Goal: Book appointment/travel/reservation

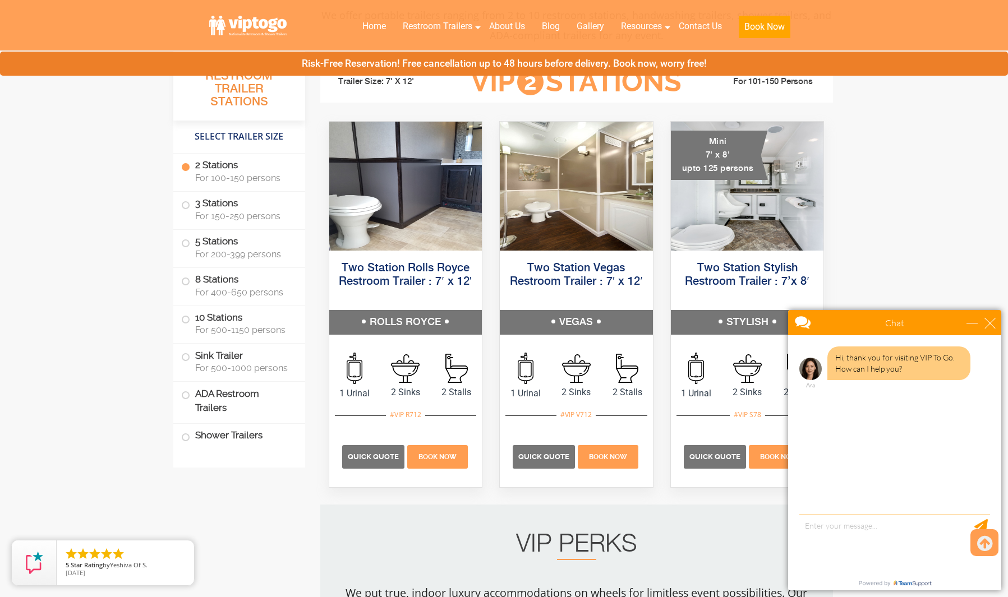
scroll to position [497, 0]
click at [988, 323] on div "close" at bounding box center [989, 322] width 11 height 11
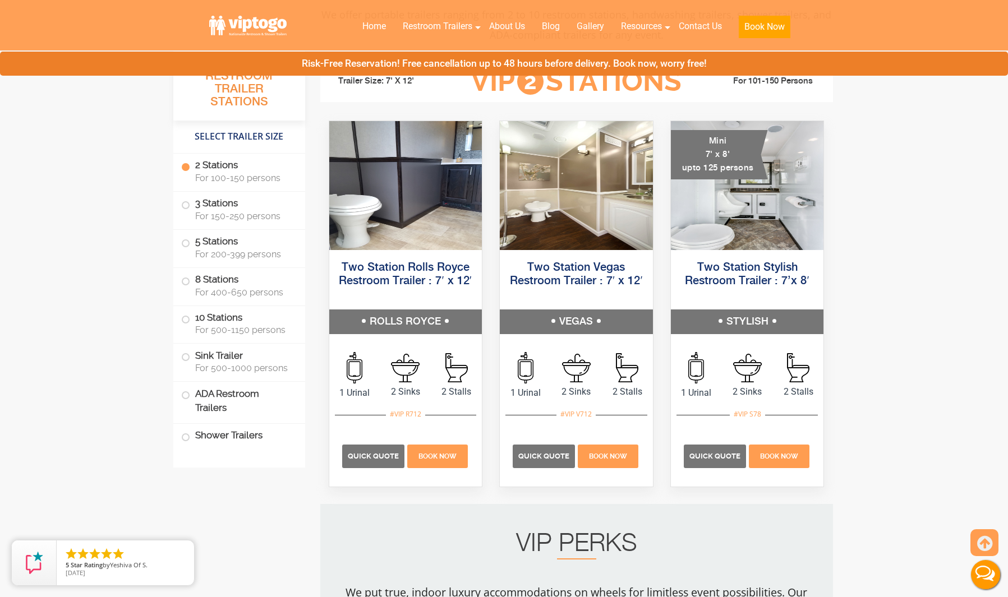
scroll to position [0, 0]
click at [198, 205] on label "3 Stations For 150-250 persons" at bounding box center [239, 209] width 116 height 35
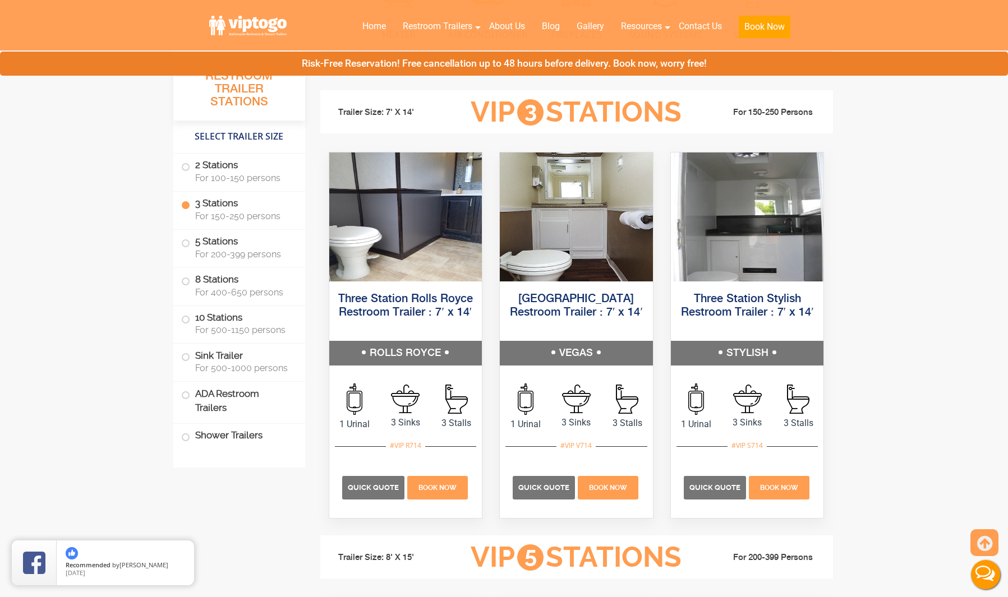
scroll to position [1251, 0]
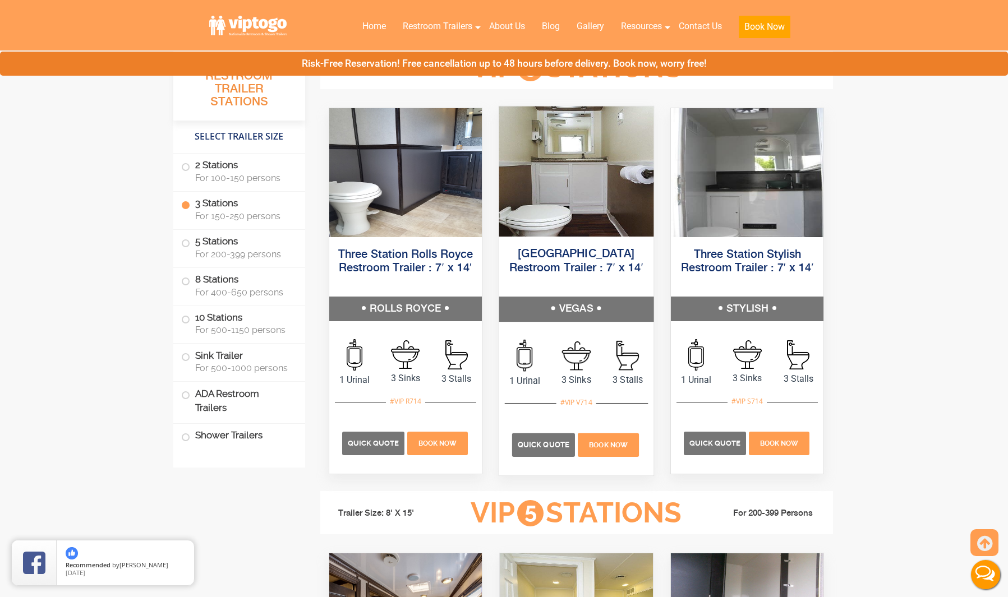
click at [620, 253] on link "[GEOGRAPHIC_DATA] Restroom Trailer : 7′ x 14′" at bounding box center [576, 260] width 134 height 25
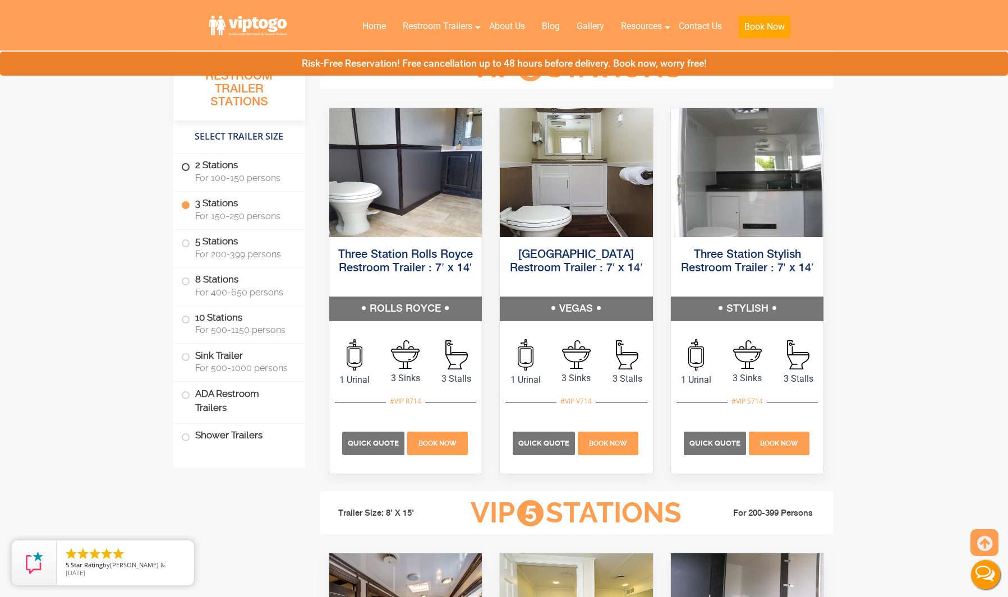
click at [188, 167] on span at bounding box center [185, 167] width 4 height 4
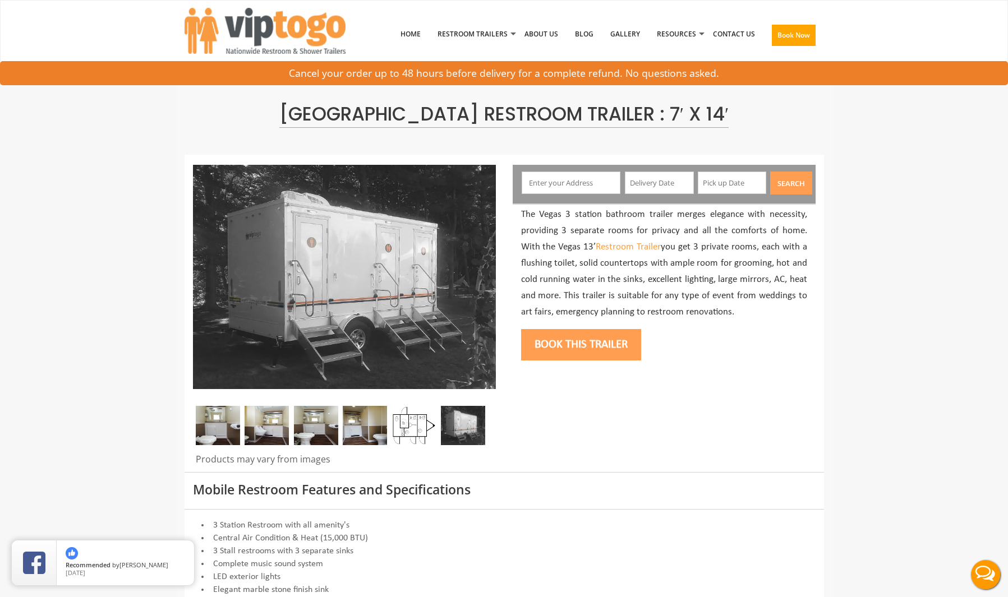
click at [579, 180] on input "text" at bounding box center [571, 183] width 99 height 22
type input "[STREET_ADDRESS][PERSON_NAME][PERSON_NAME]"
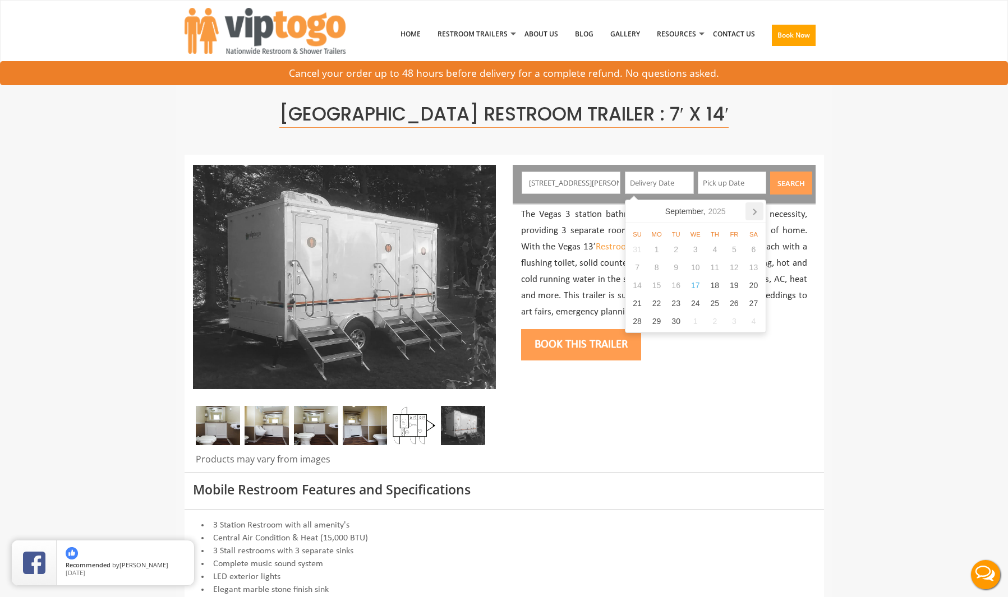
click at [759, 210] on icon at bounding box center [754, 211] width 18 height 18
click at [750, 265] on div "11" at bounding box center [754, 268] width 20 height 18
type input "10/11/2025"
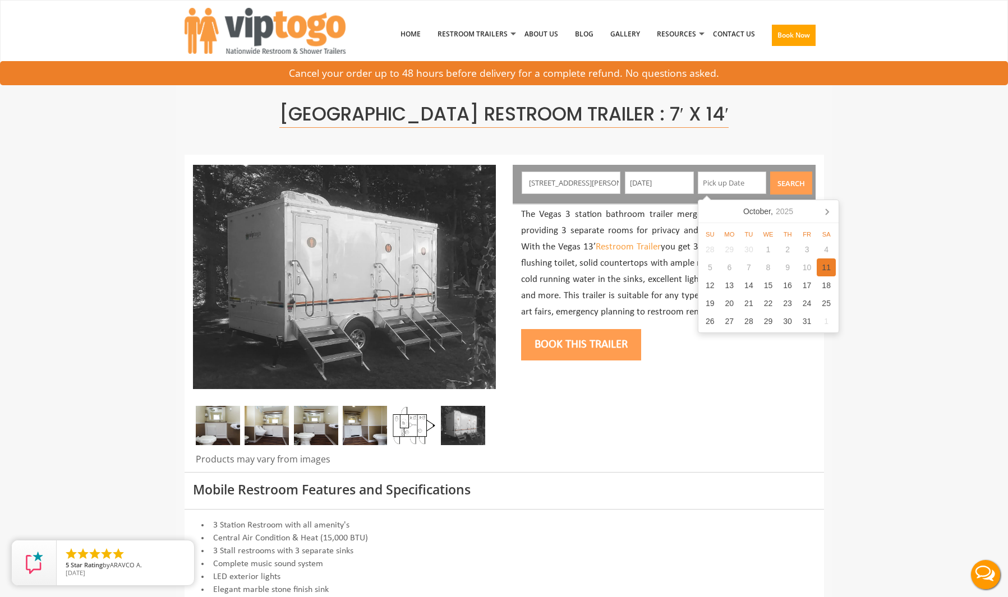
click at [827, 266] on div "11" at bounding box center [827, 268] width 20 height 18
type input "10/11/2025"
click at [796, 179] on button "Search" at bounding box center [791, 183] width 42 height 23
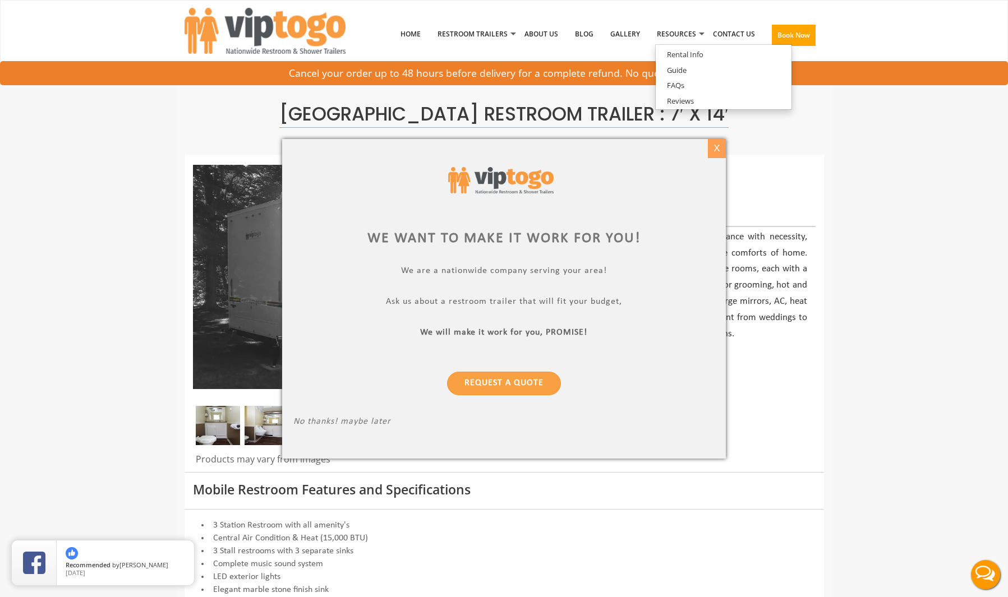
click at [719, 150] on div "X" at bounding box center [716, 148] width 17 height 19
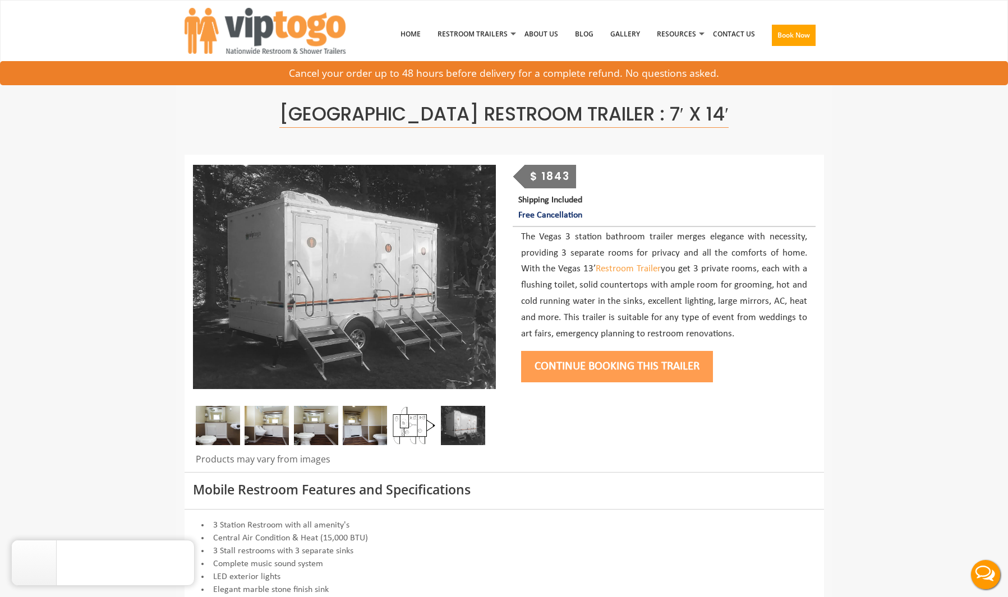
click at [703, 365] on button "Continue Booking this trailer" at bounding box center [617, 366] width 192 height 31
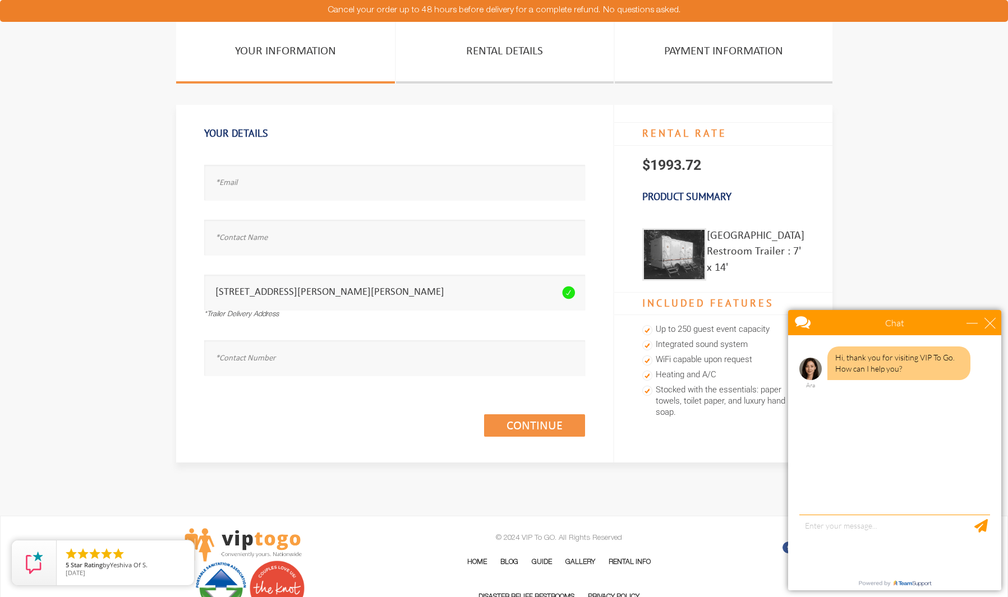
scroll to position [5, 0]
click at [990, 325] on div "close" at bounding box center [989, 322] width 11 height 11
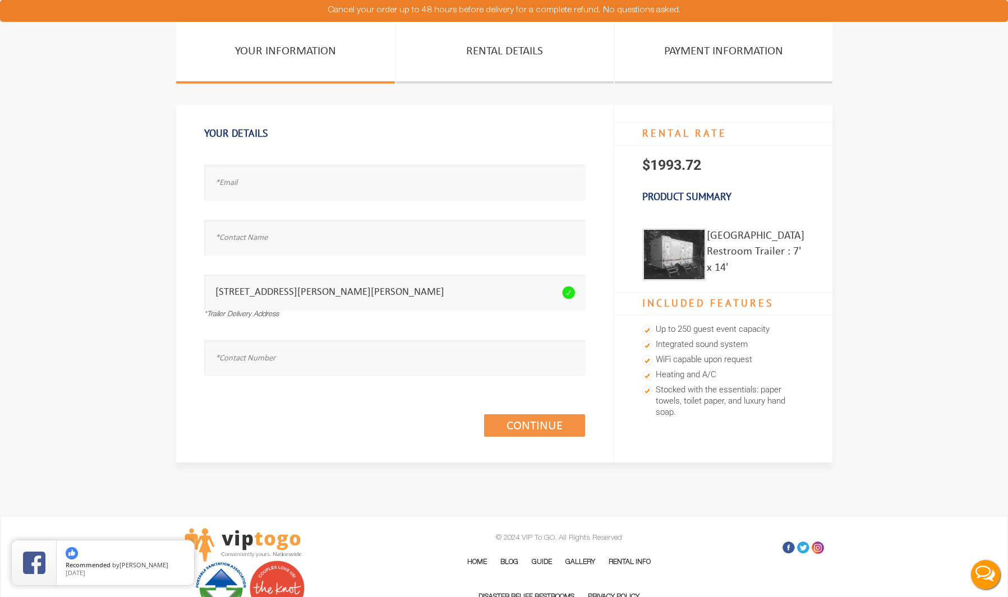
scroll to position [0, 0]
click at [917, 205] on section "Your Information Rental Details PAYMENT INFORMATION Your Details Email address …" at bounding box center [504, 263] width 1008 height 483
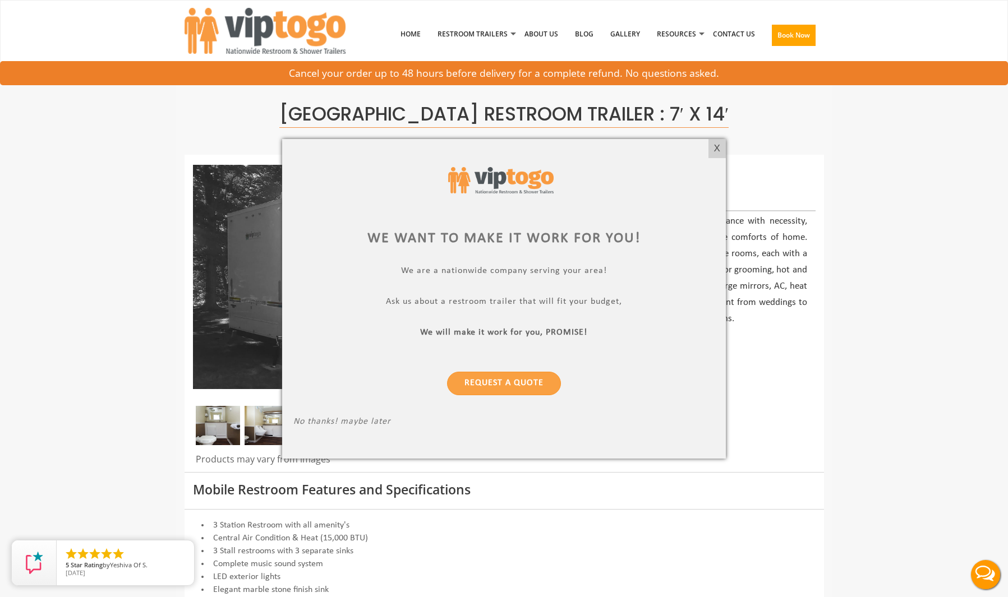
drag, startPoint x: 715, startPoint y: 146, endPoint x: 727, endPoint y: 140, distance: 13.8
click at [716, 146] on div "X" at bounding box center [716, 148] width 17 height 19
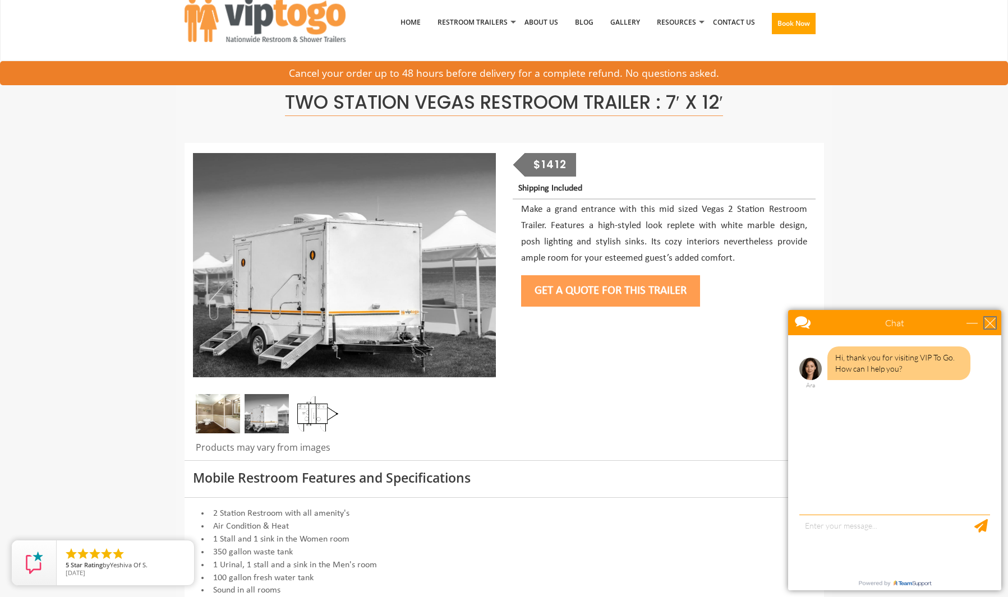
click at [993, 321] on div "close" at bounding box center [989, 322] width 11 height 11
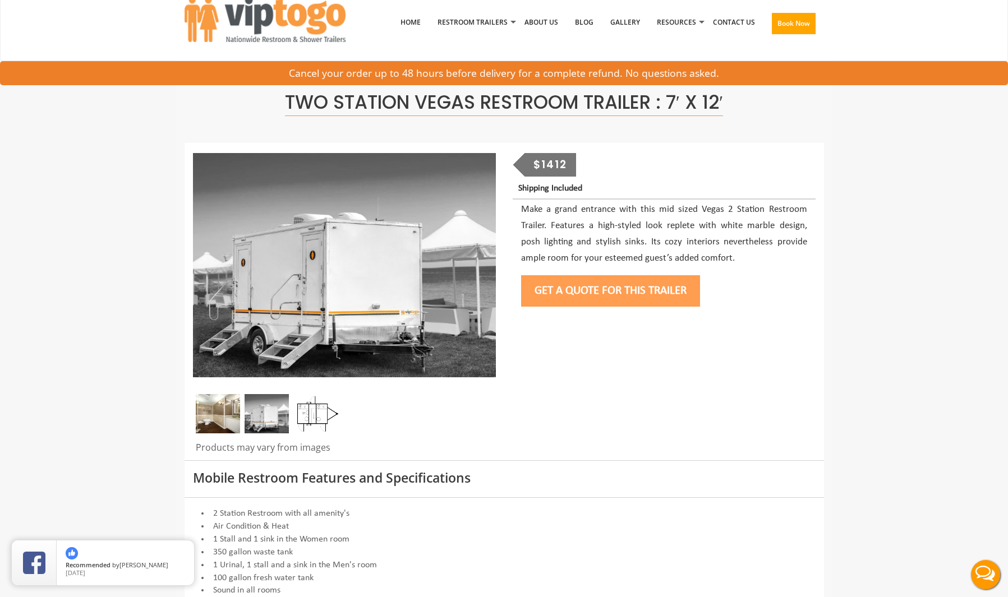
click at [596, 286] on button "Get a Quote for this Trailer" at bounding box center [610, 290] width 179 height 31
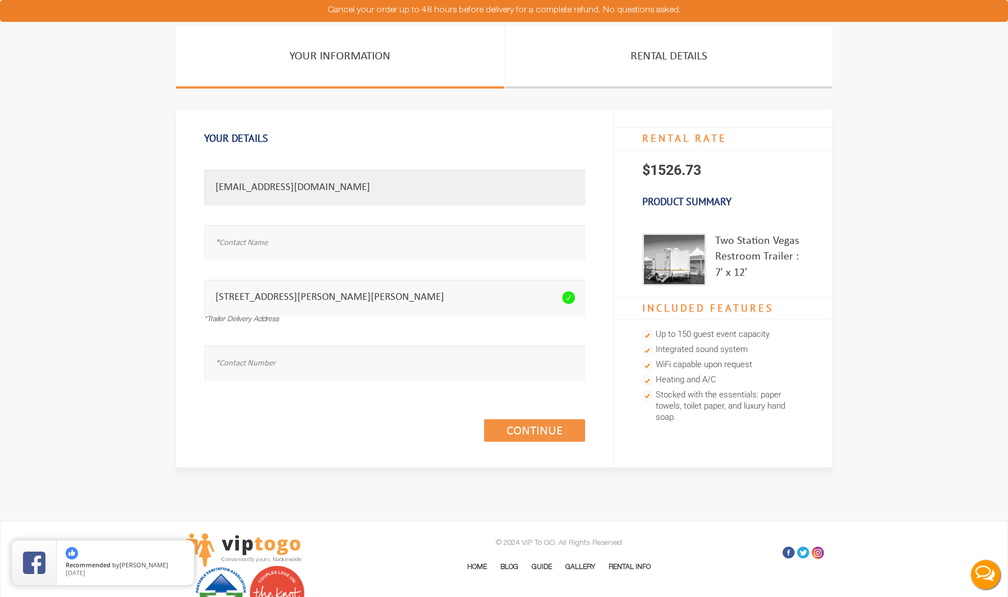
type input "[EMAIL_ADDRESS][DOMAIN_NAME]"
type input "[PERSON_NAME]"
type input "2032975995"
click at [505, 435] on link "Continue (1/3)" at bounding box center [534, 430] width 101 height 22
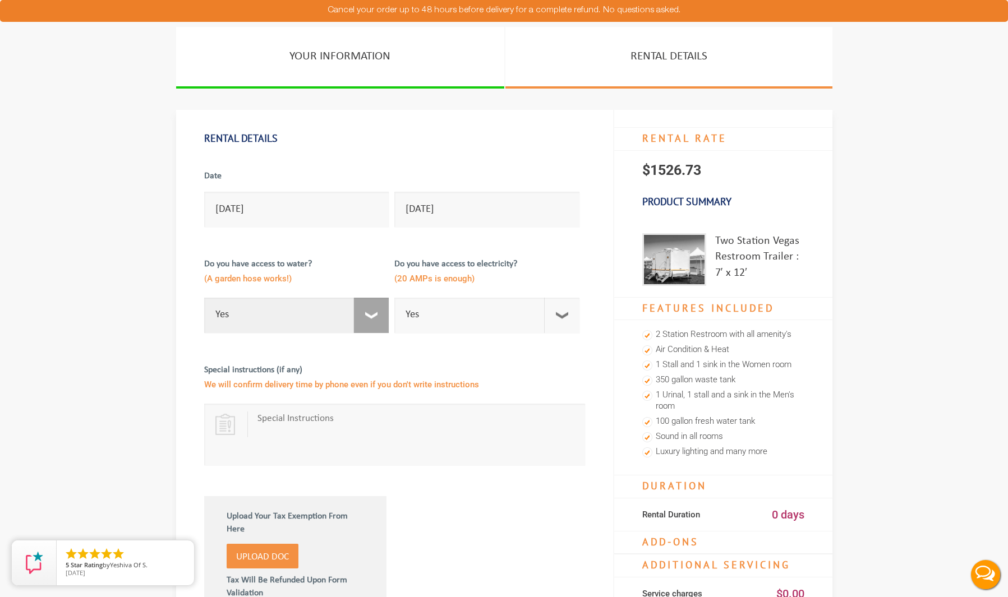
select select "No"
checkbox input "true"
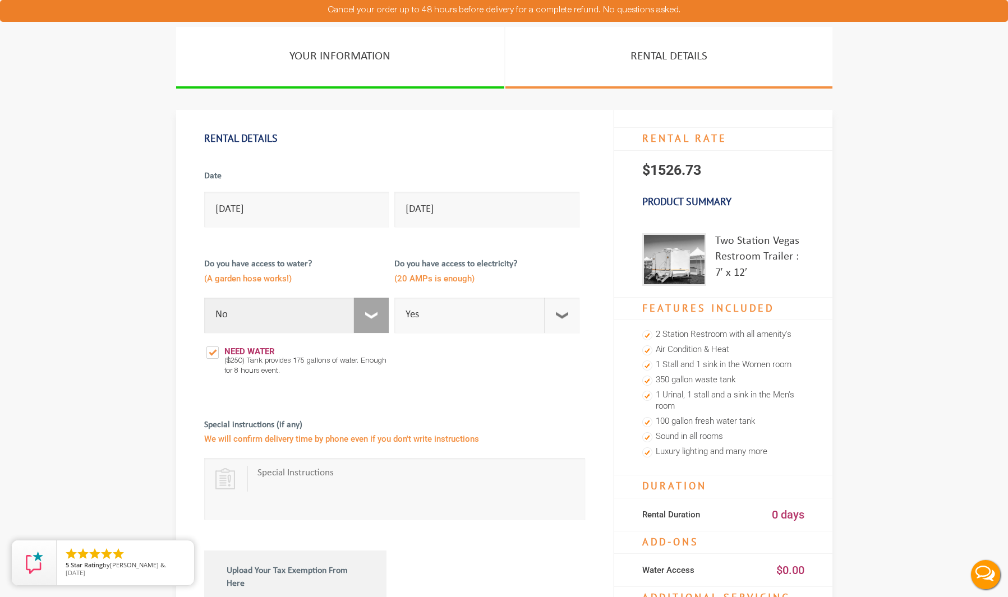
select select "Yes"
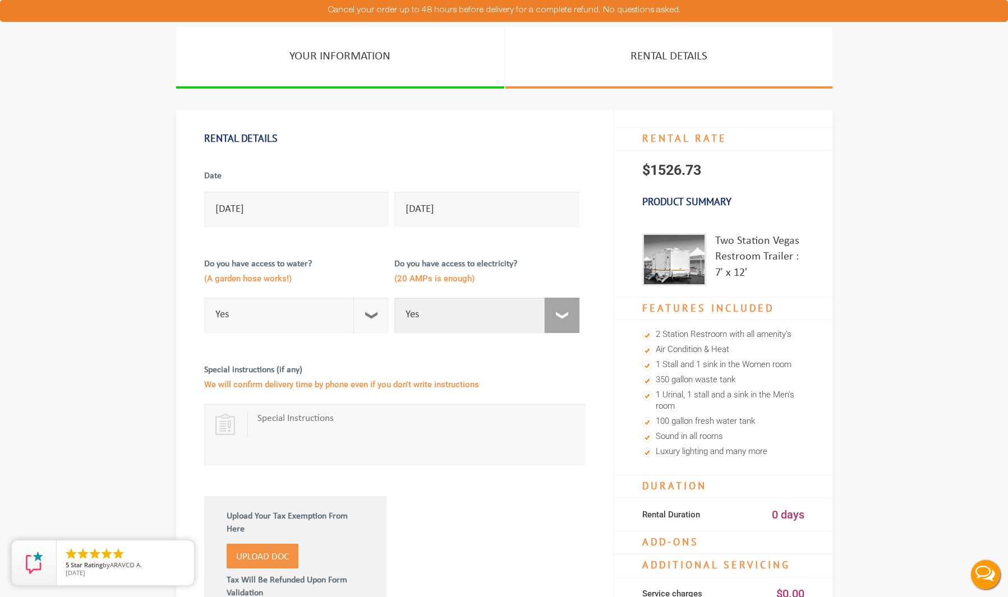
select select "No"
checkbox input "true"
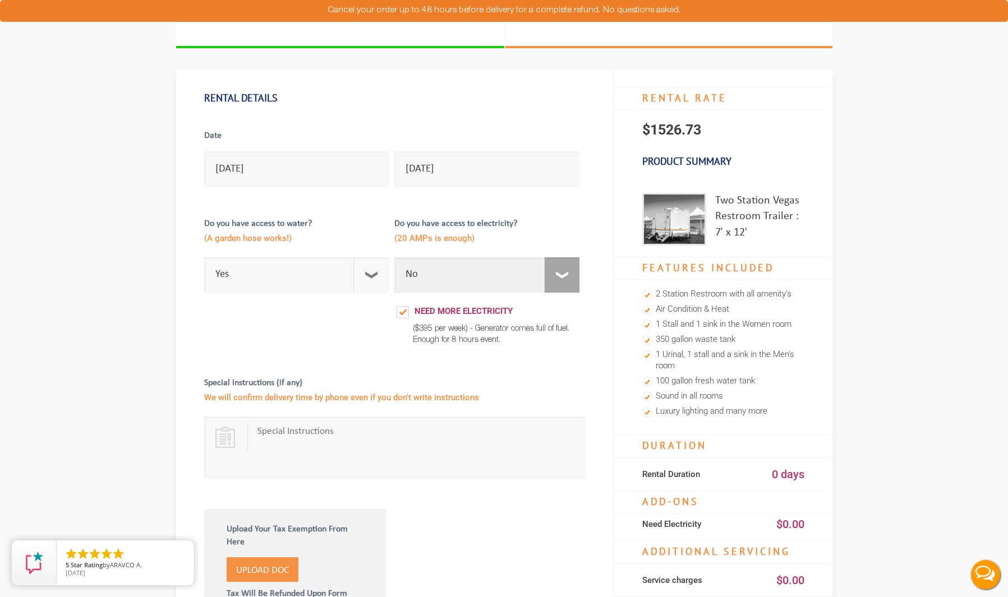
scroll to position [53, 0]
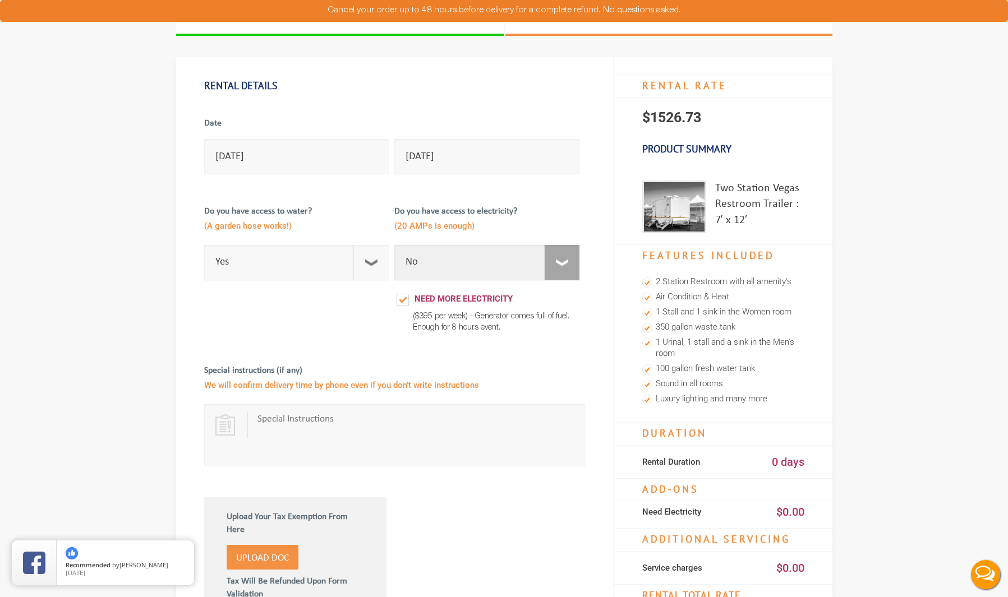
select select "Yes"
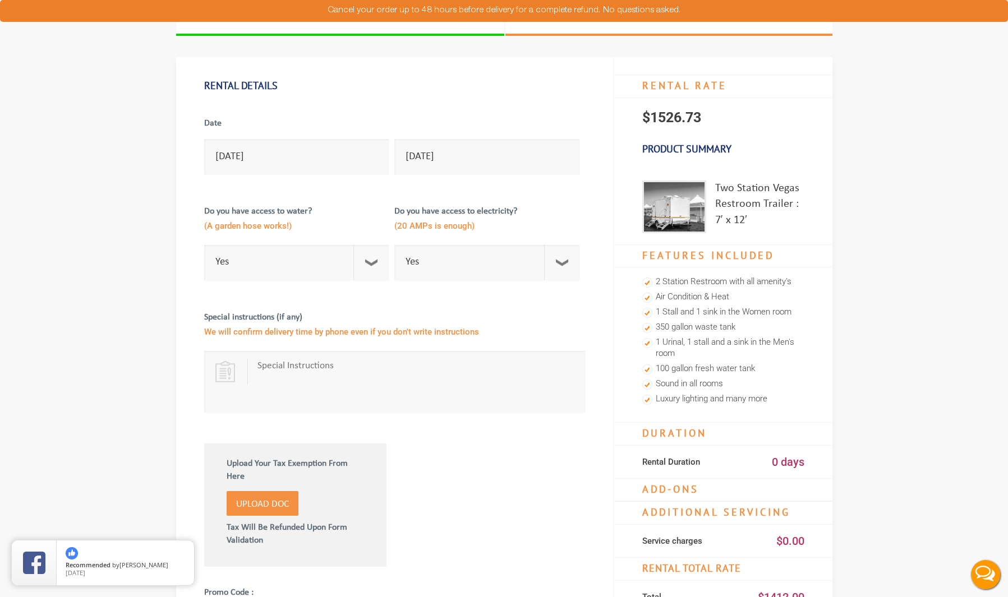
click at [210, 299] on div "Special instructions (if any) We will confirm delivery time by phone even if yo…" at bounding box center [394, 357] width 381 height 121
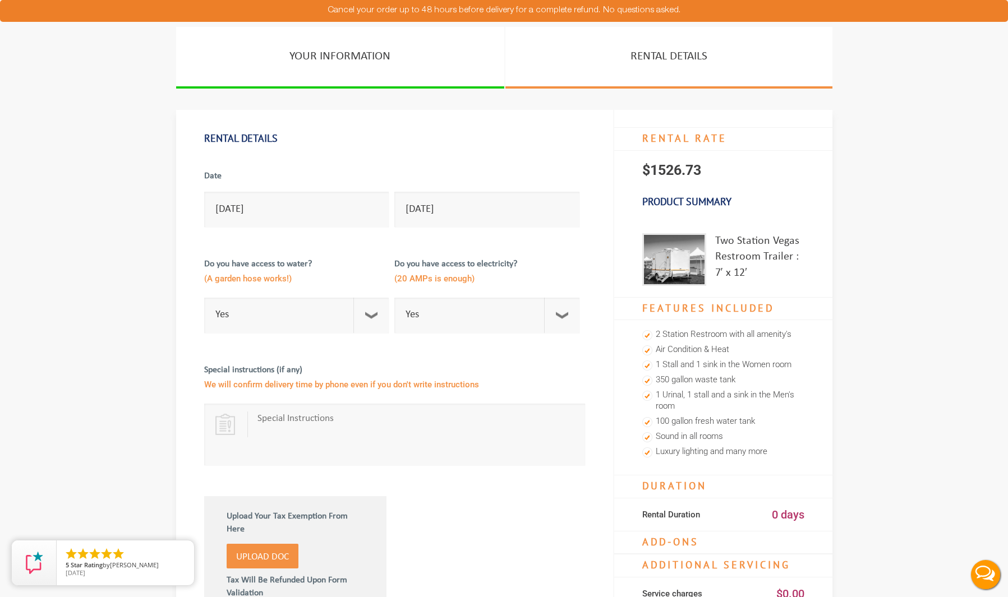
scroll to position [0, 0]
click at [990, 574] on button "Live Chat" at bounding box center [985, 574] width 45 height 45
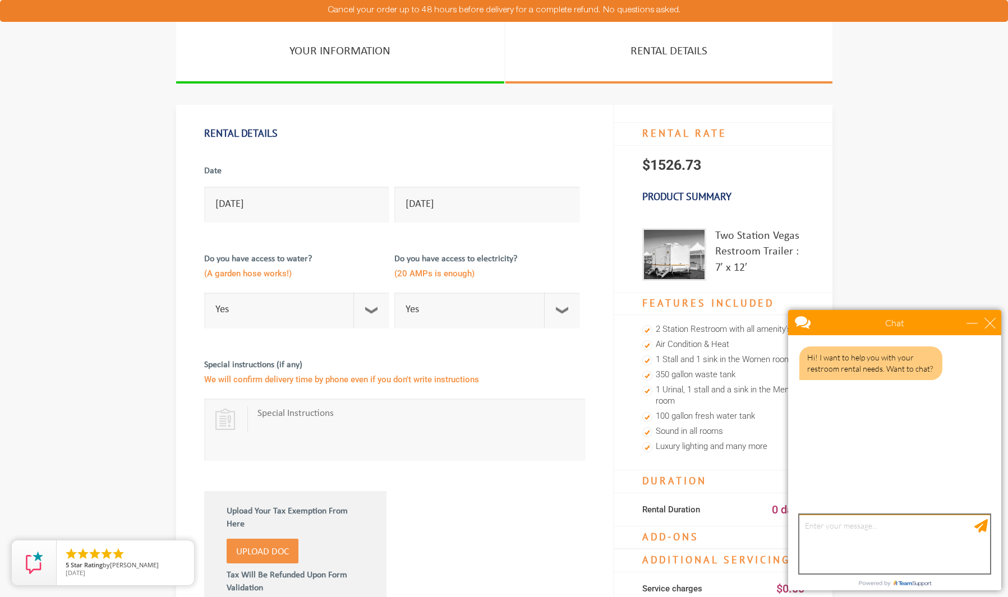
scroll to position [8, 0]
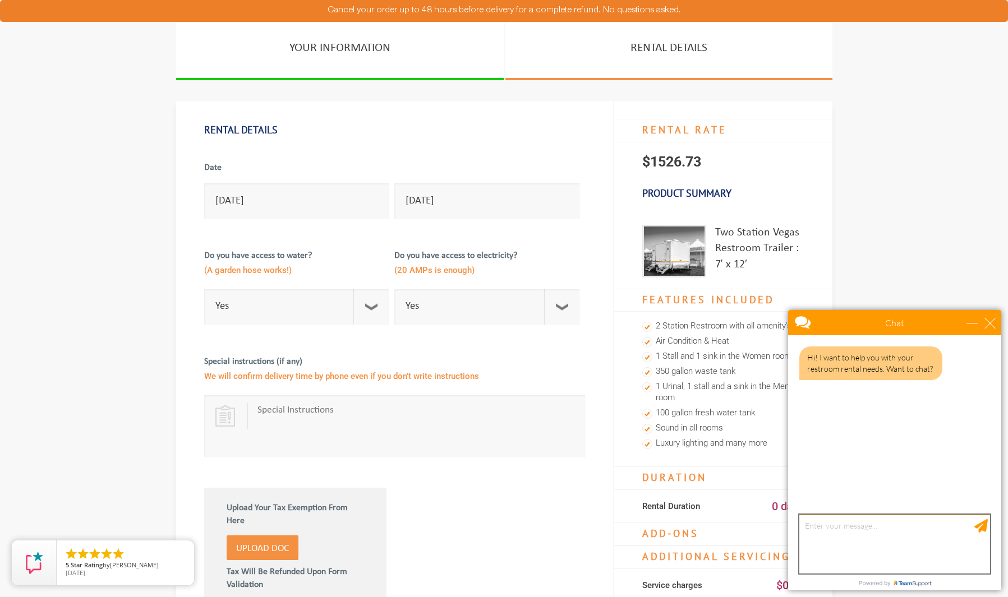
click at [915, 557] on textarea "type your message" at bounding box center [894, 544] width 191 height 59
type textarea "so I need the toilet trailer for my wedding. Do I do rental drop off and pickup…"
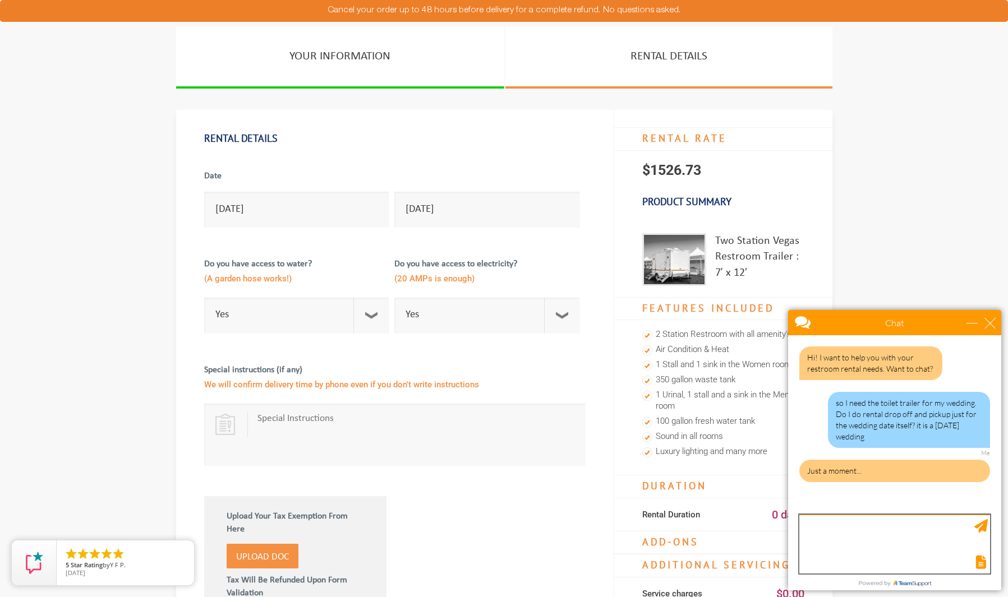
scroll to position [1, 0]
click at [567, 487] on div at bounding box center [481, 507] width 191 height 50
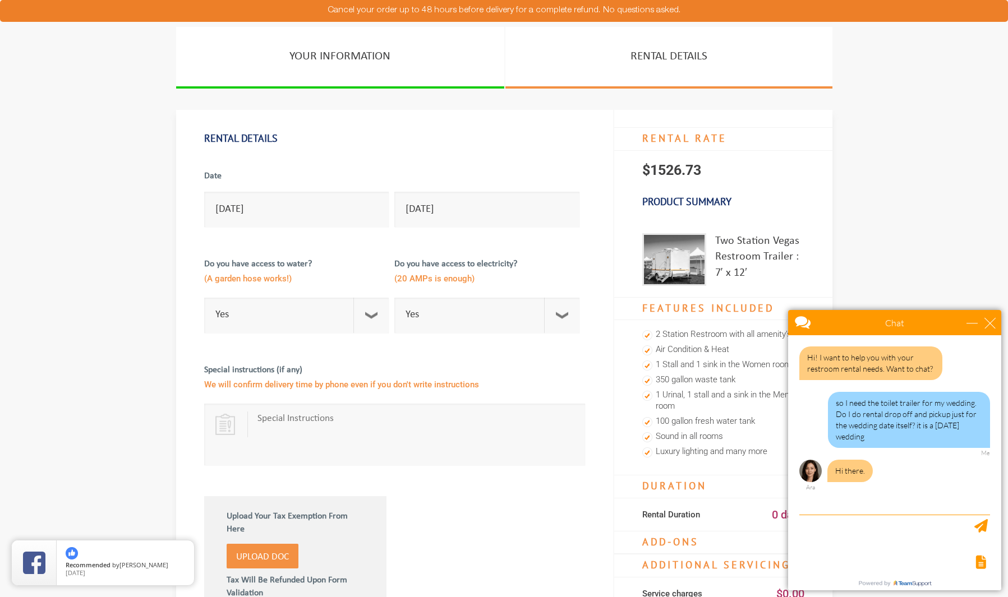
scroll to position [0, 0]
click at [653, 63] on link "RENTAL DETAILS" at bounding box center [668, 58] width 327 height 62
click at [843, 523] on textarea "type your message" at bounding box center [894, 544] width 191 height 59
drag, startPoint x: 846, startPoint y: 532, endPoint x: 766, endPoint y: 533, distance: 79.6
click at [781, 533] on html "Chat Email Your Question * Email * Your Question * Hi! I want to help you with …" at bounding box center [894, 450] width 227 height 294
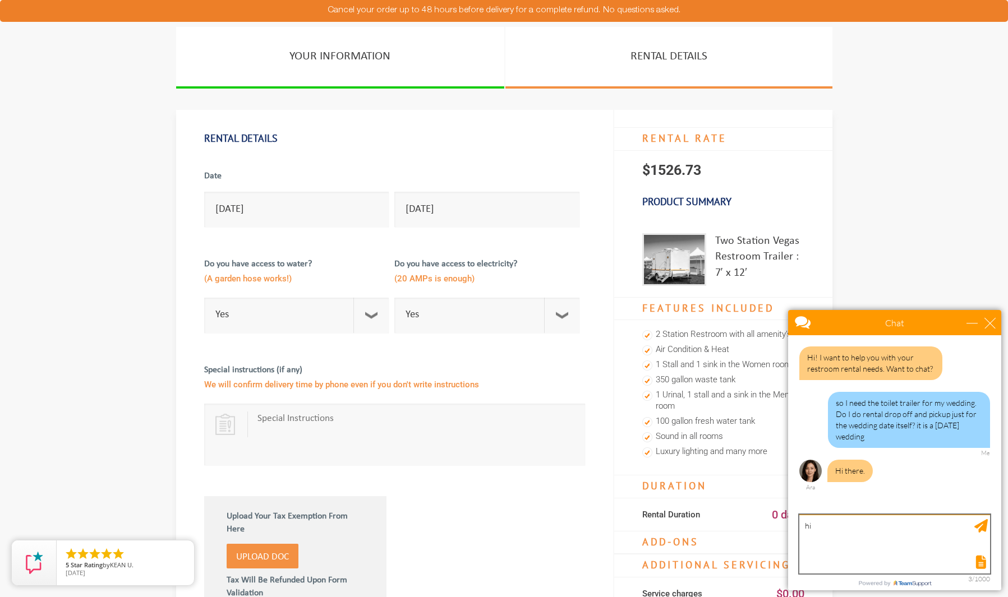
type textarea "h"
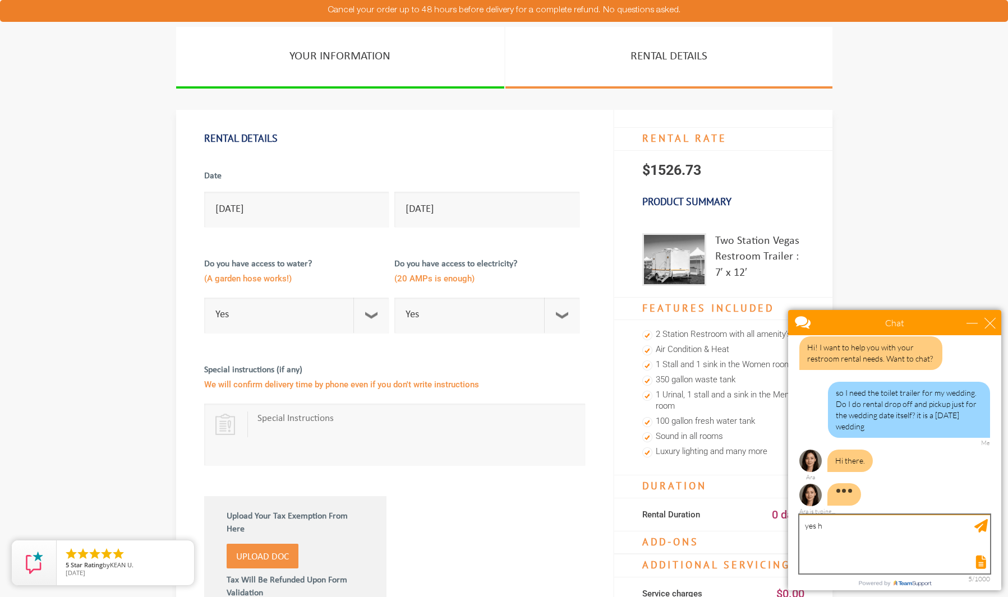
type textarea "yes hi"
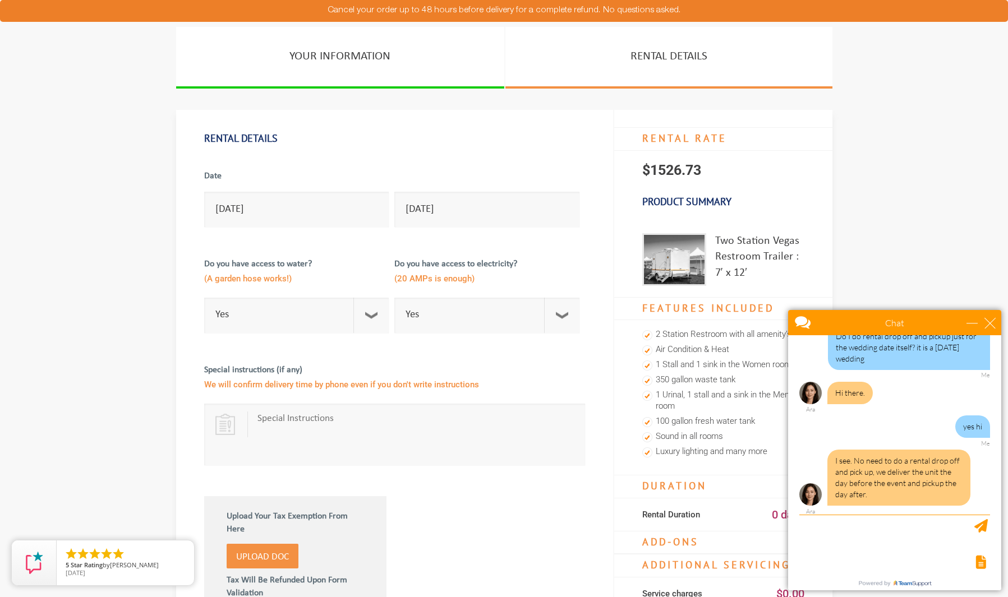
scroll to position [123, 0]
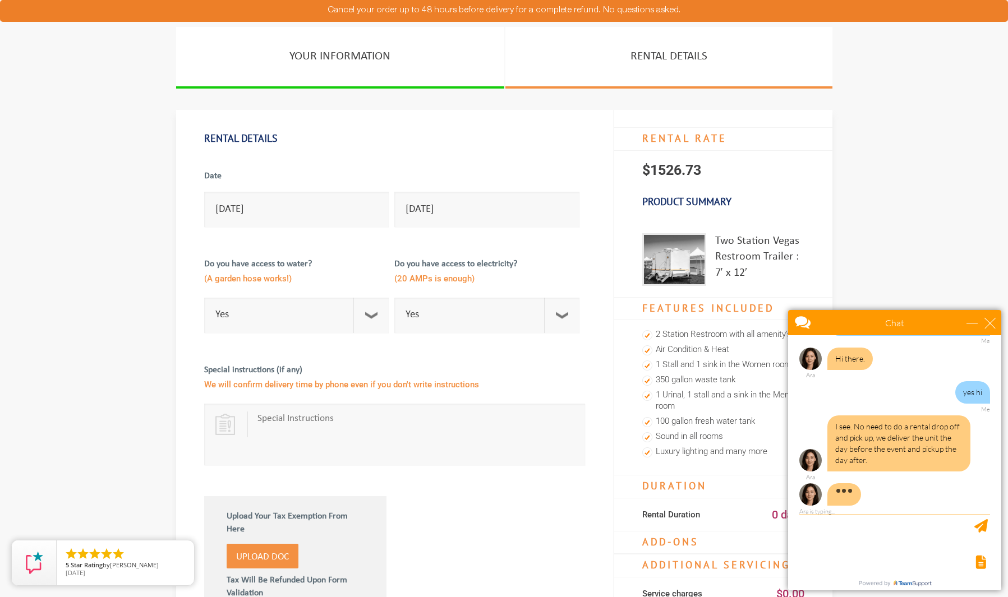
click at [919, 559] on div at bounding box center [893, 562] width 193 height 16
drag, startPoint x: 919, startPoint y: 559, endPoint x: 904, endPoint y: 534, distance: 28.2
click at [917, 545] on div "✕" at bounding box center [894, 544] width 191 height 59
click at [844, 531] on textarea "type your message" at bounding box center [894, 544] width 191 height 59
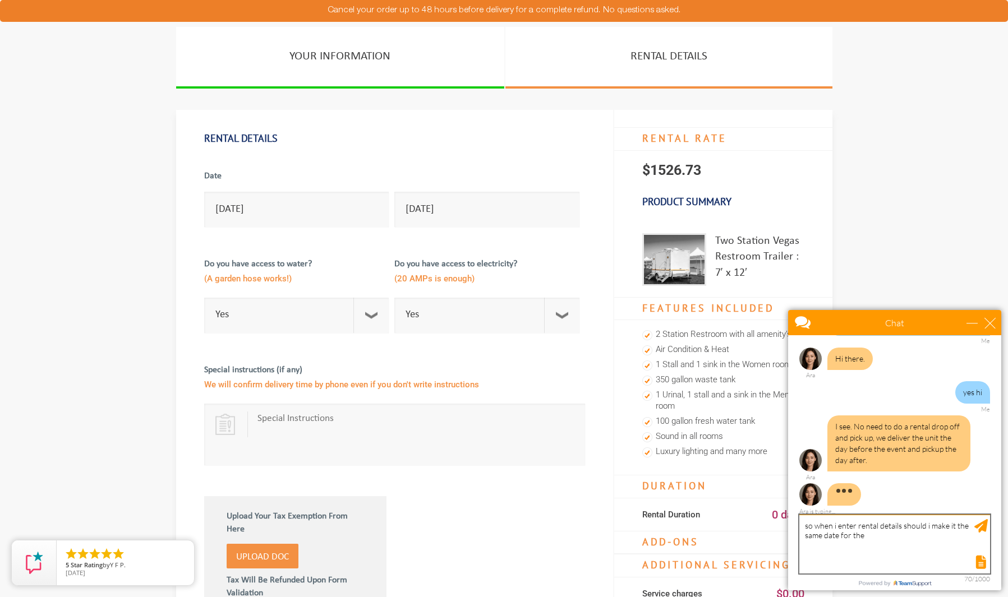
scroll to position [126, 0]
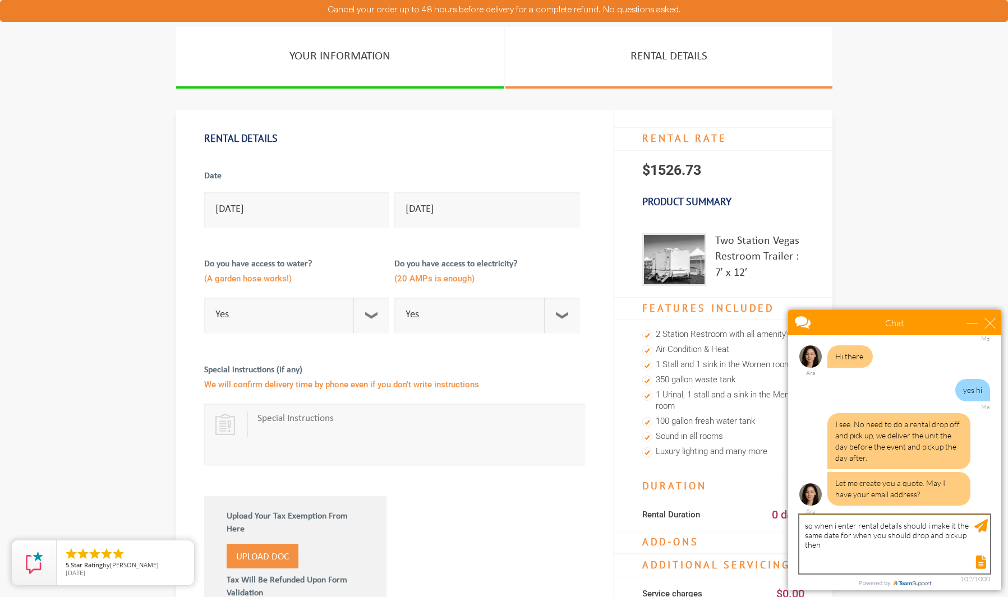
type textarea "so when i enter rental details should i make it the same date for when you shou…"
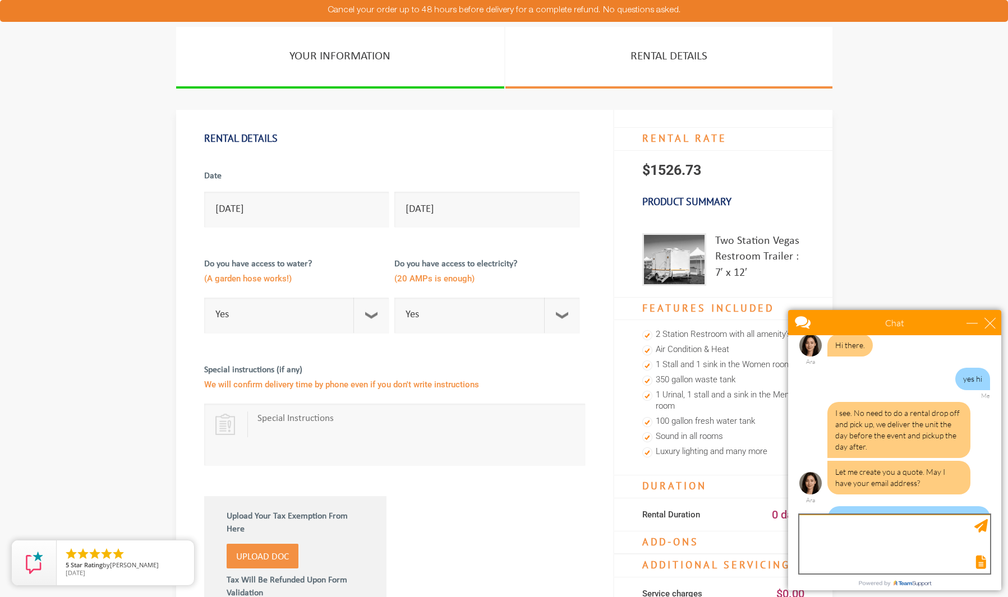
scroll to position [182, 0]
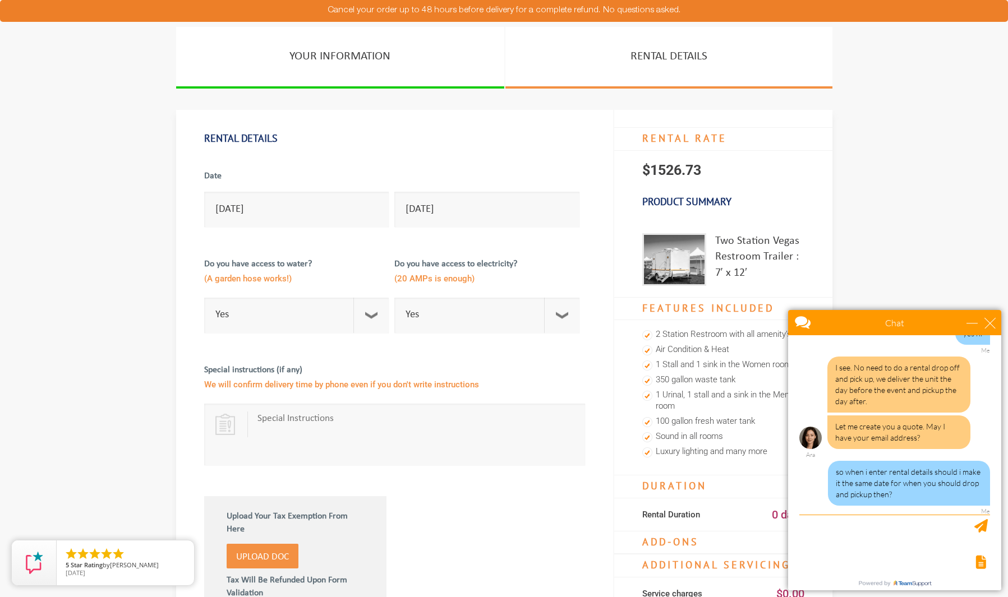
click at [562, 501] on div at bounding box center [481, 507] width 191 height 50
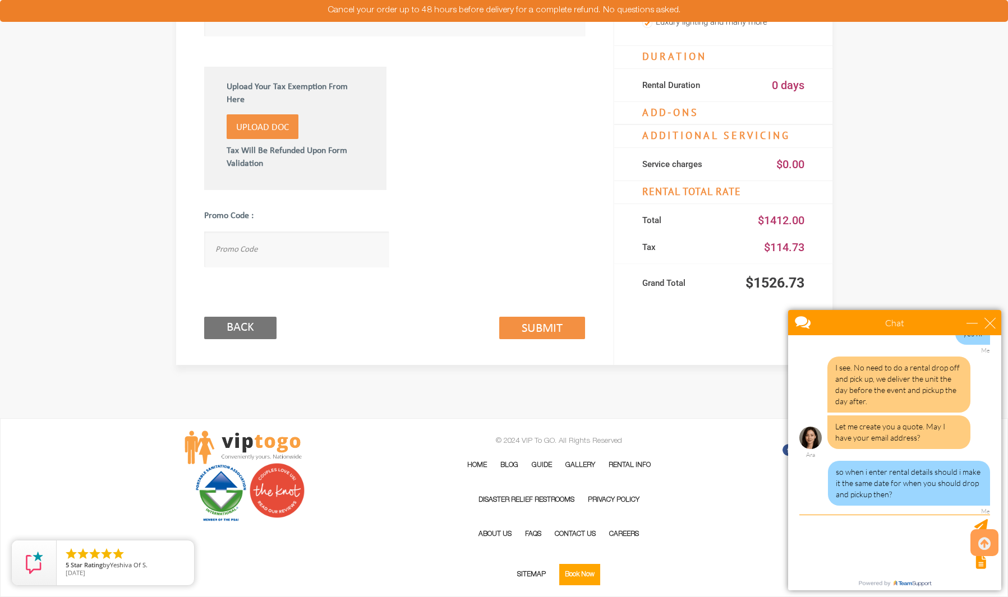
scroll to position [462, 0]
click at [542, 317] on link "Submit (2/3)" at bounding box center [542, 328] width 86 height 22
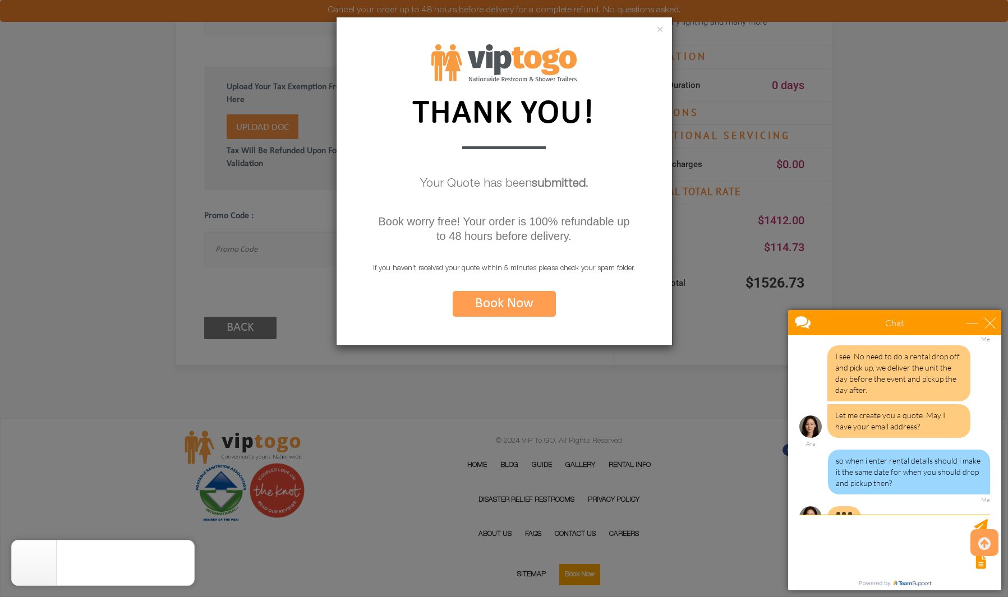
scroll to position [216, 0]
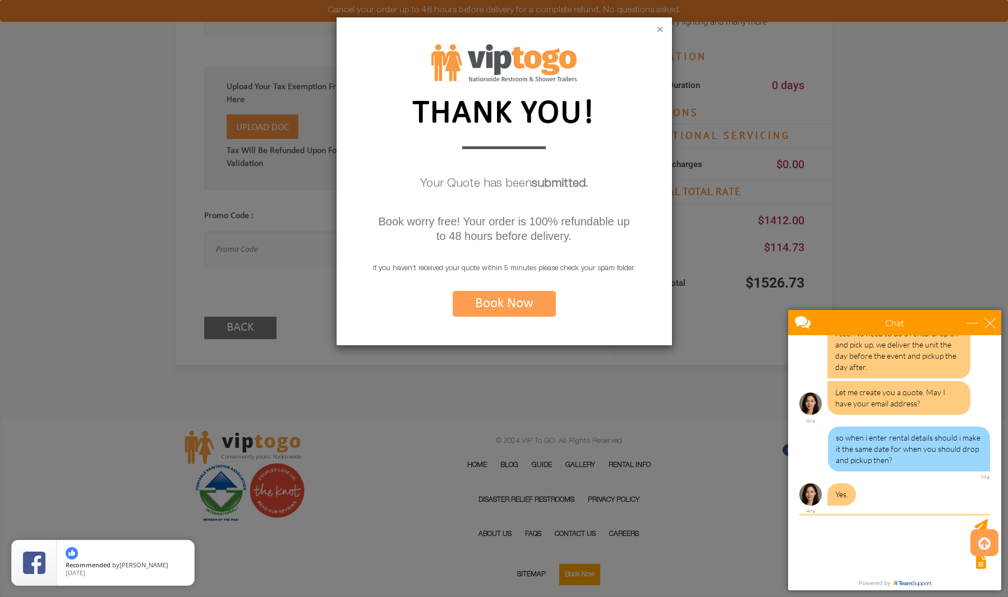
click at [659, 26] on button "×" at bounding box center [660, 30] width 7 height 11
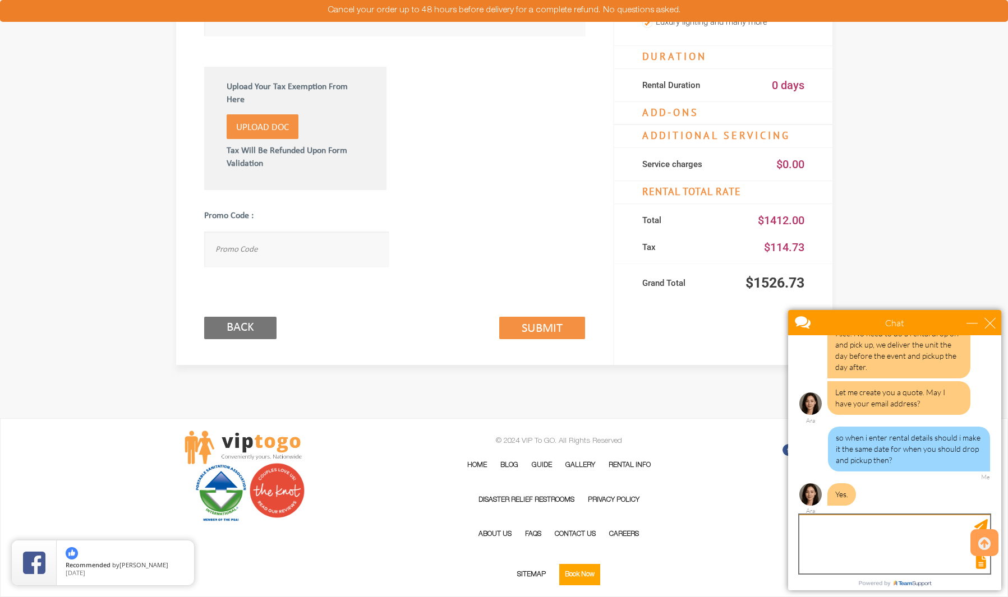
click at [863, 532] on textarea "type your message" at bounding box center [894, 544] width 191 height 59
type textarea "ok got it. thanks"
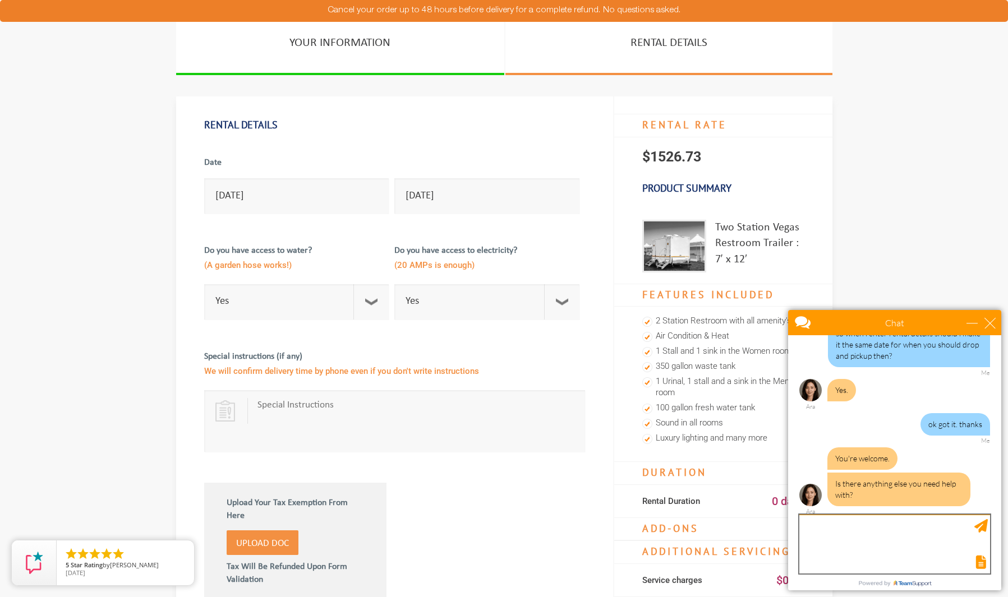
scroll to position [321, 0]
click at [868, 546] on textarea "type your message" at bounding box center [894, 544] width 191 height 59
type textarea "no it think i'm good. i submitted my request."
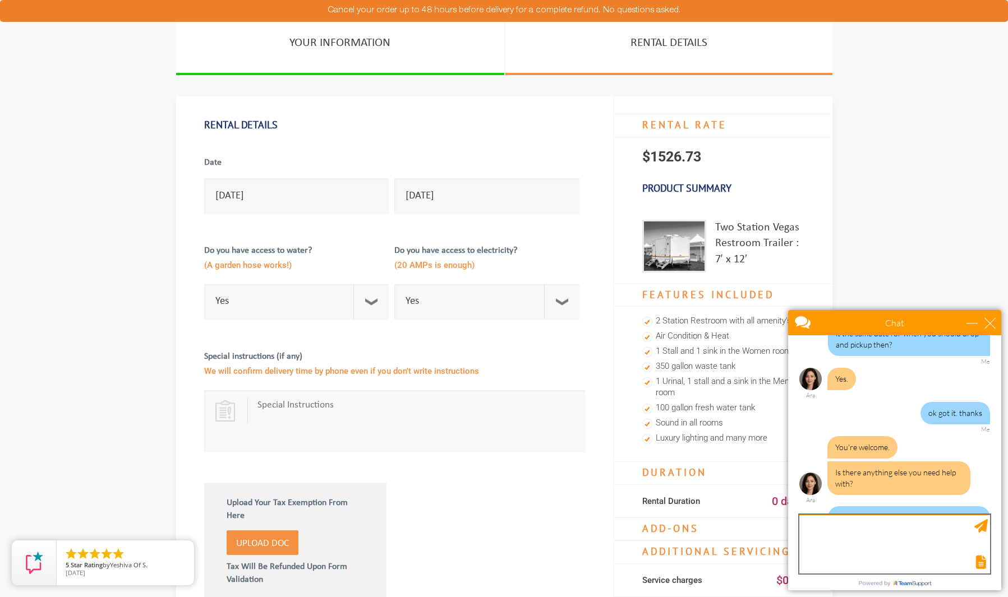
scroll to position [366, 0]
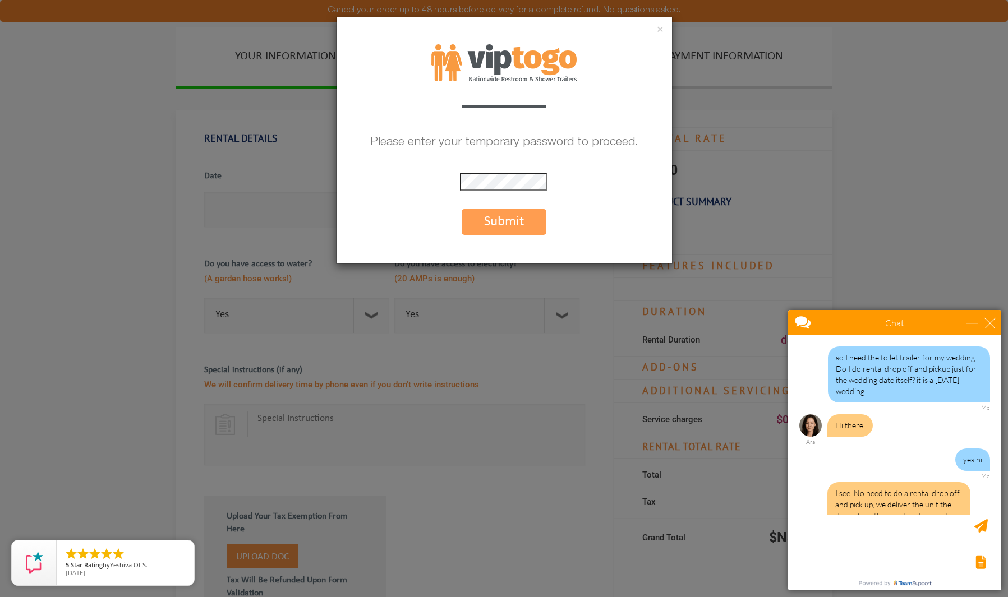
scroll to position [310, 0]
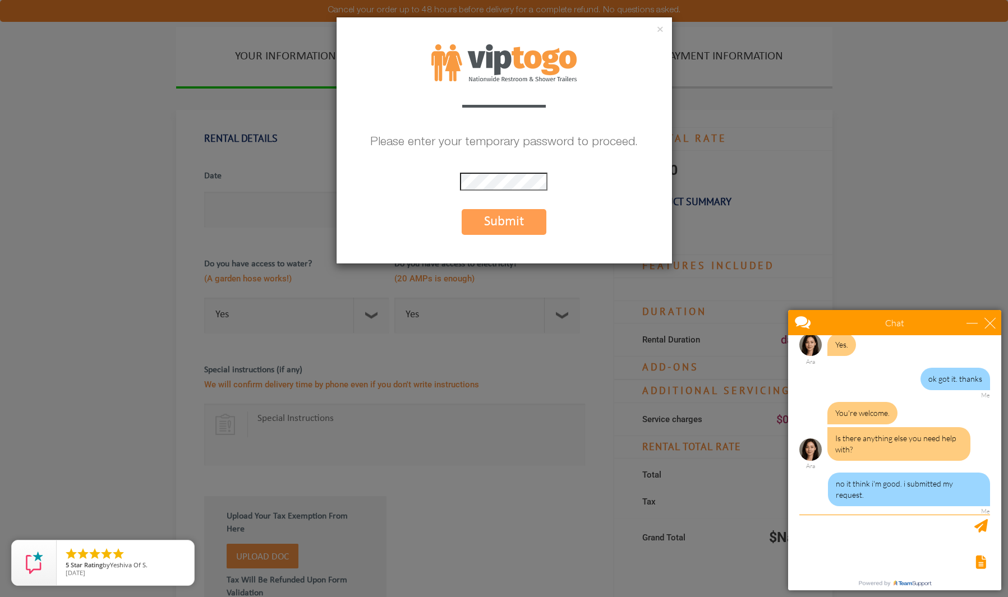
click at [492, 222] on button "Submit" at bounding box center [504, 222] width 85 height 26
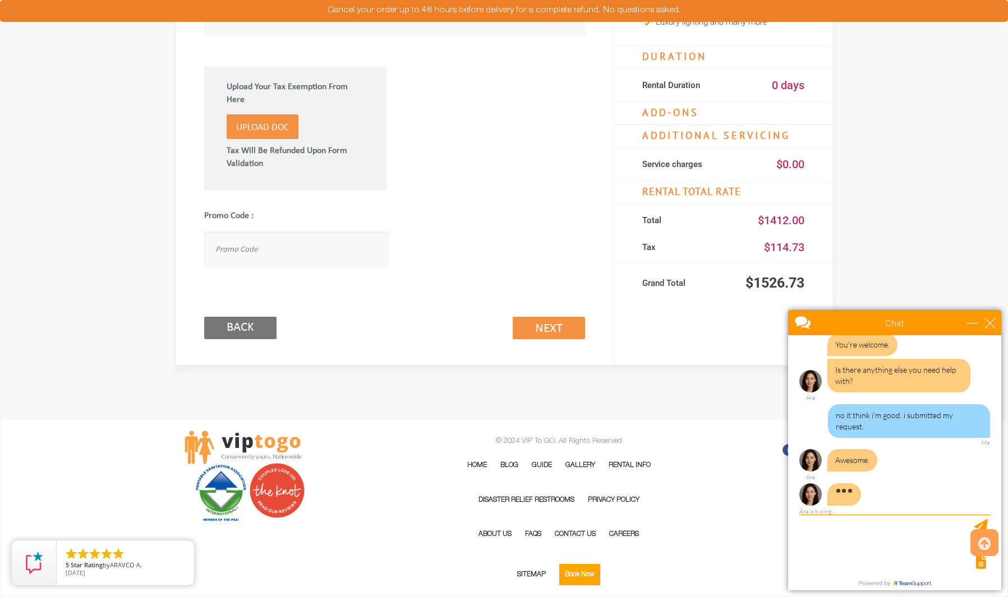
scroll to position [462, 0]
click at [536, 317] on link "Next (2/3)" at bounding box center [549, 328] width 72 height 22
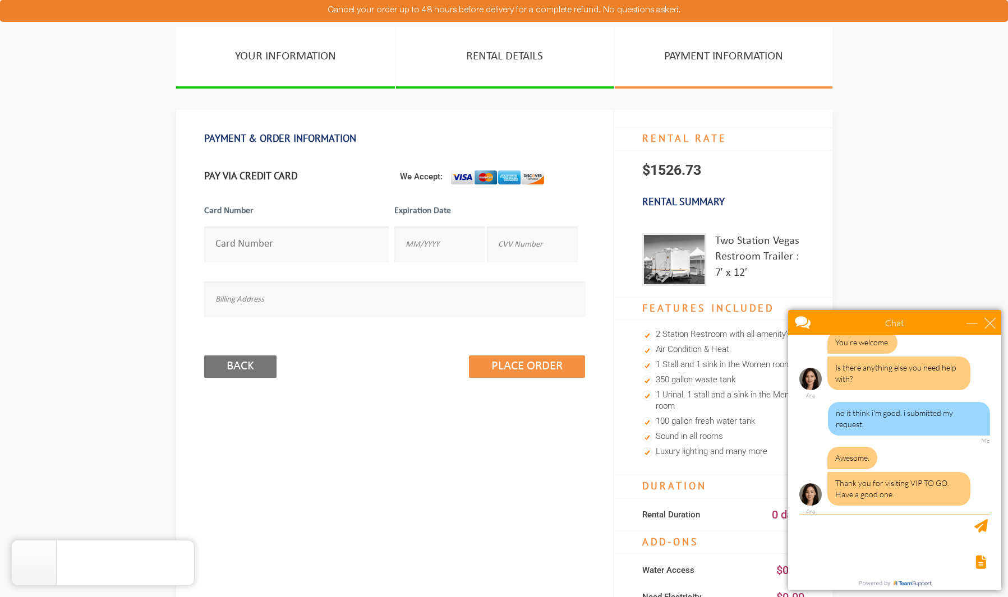
scroll to position [1, 0]
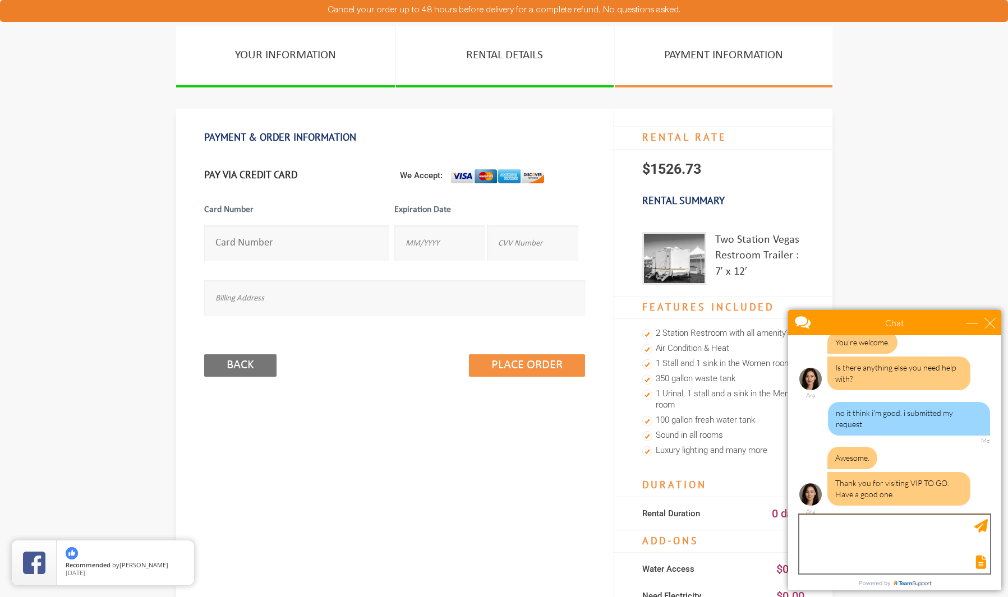
click at [891, 530] on textarea "type your message" at bounding box center [894, 544] width 191 height 59
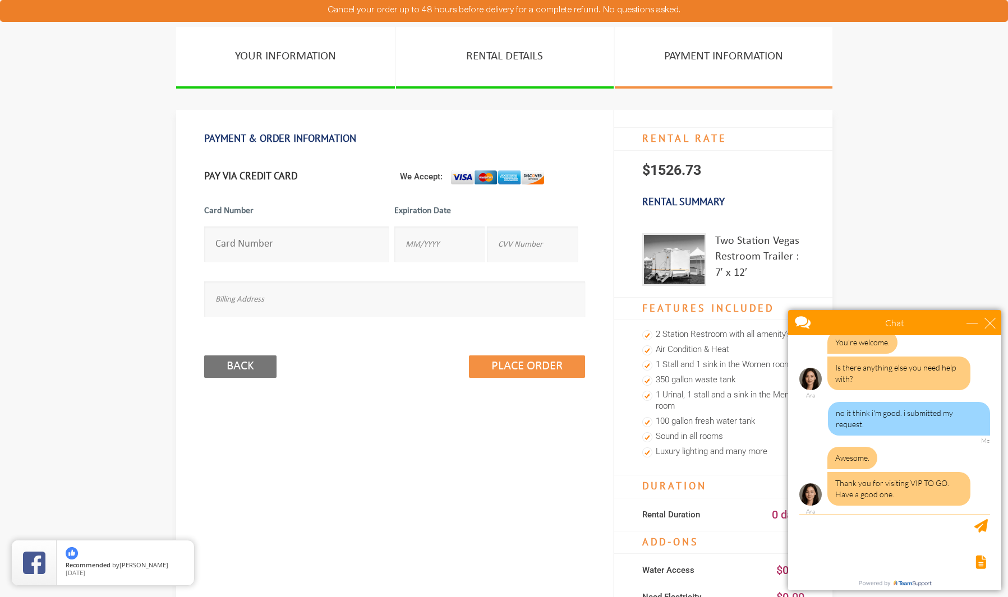
scroll to position [478, 0]
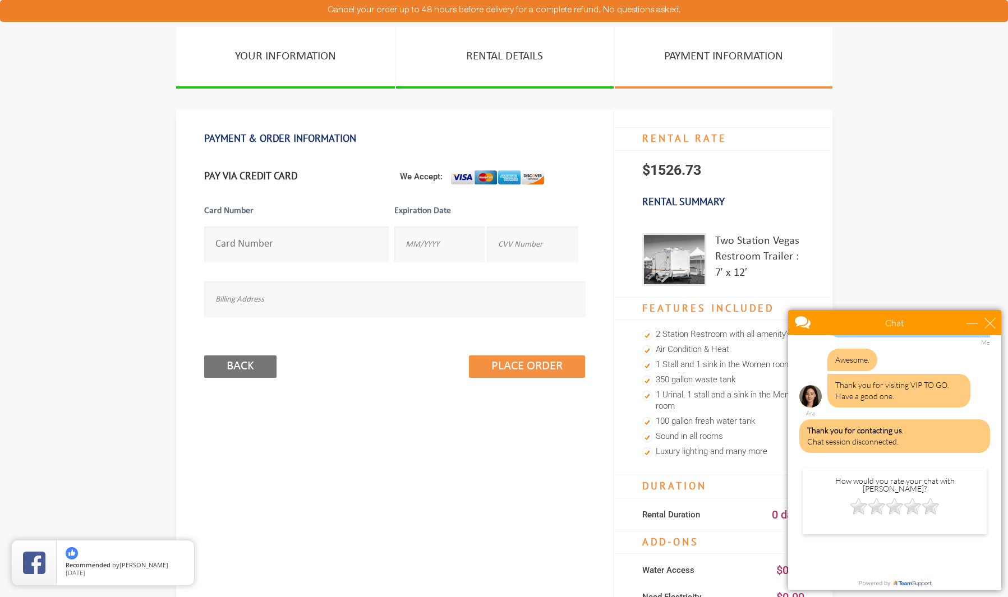
click at [848, 206] on section "YOUR INFORMATION RENTAL DETAILS PAYMENT INFORMATION PAYMENT & ORDER INFORMATION…" at bounding box center [504, 422] width 1008 height 791
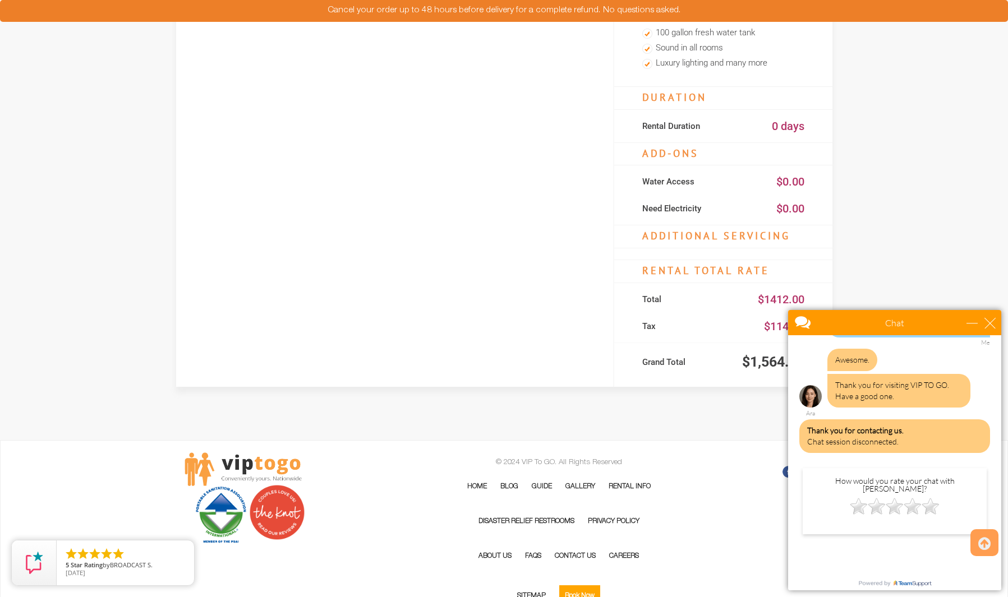
scroll to position [269, 0]
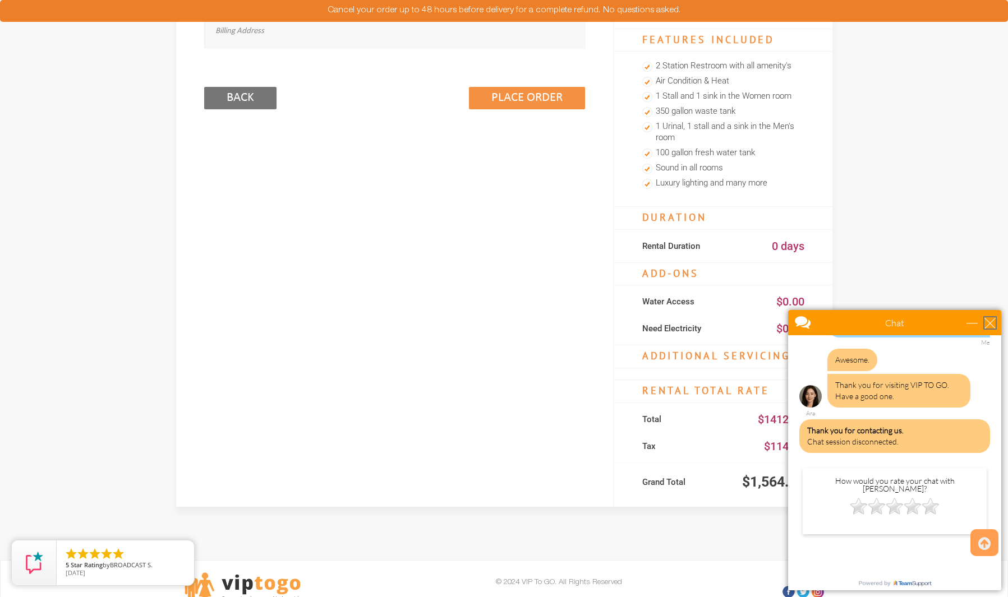
click at [990, 323] on div "close" at bounding box center [989, 322] width 11 height 11
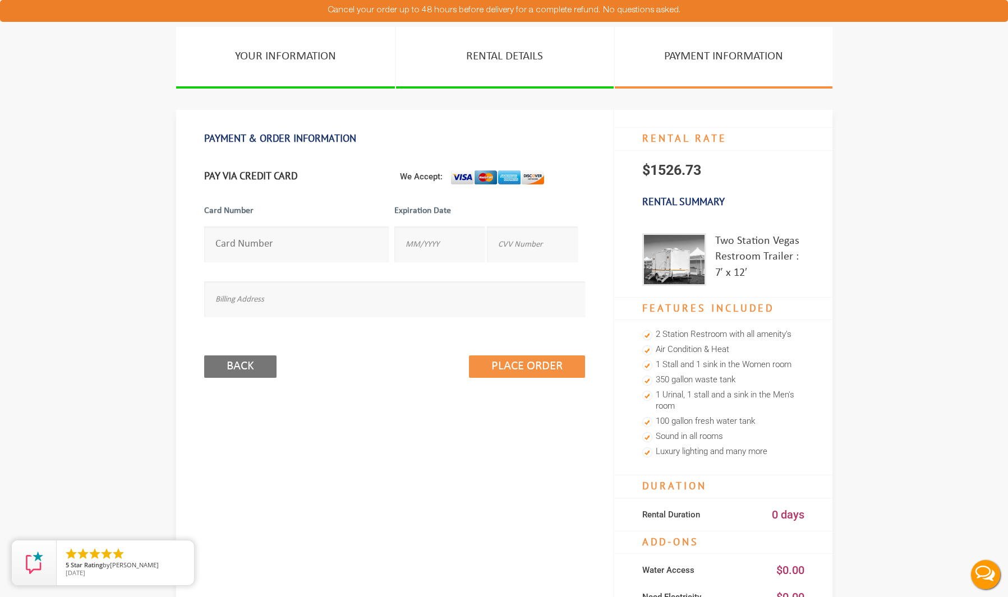
scroll to position [0, 0]
click at [232, 360] on input "Back" at bounding box center [240, 367] width 72 height 22
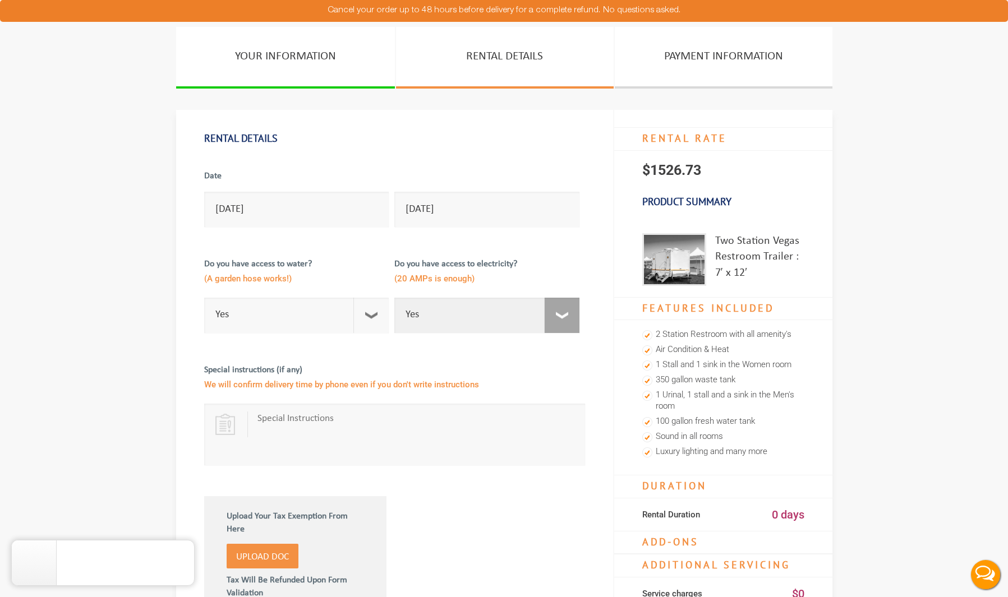
select select "No"
checkbox input "true"
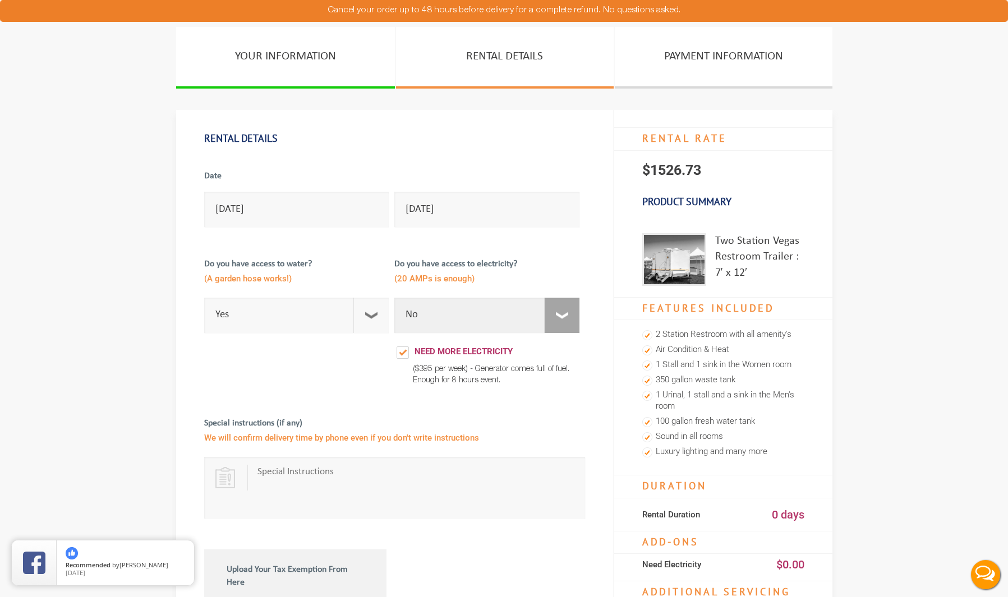
select select "Yes"
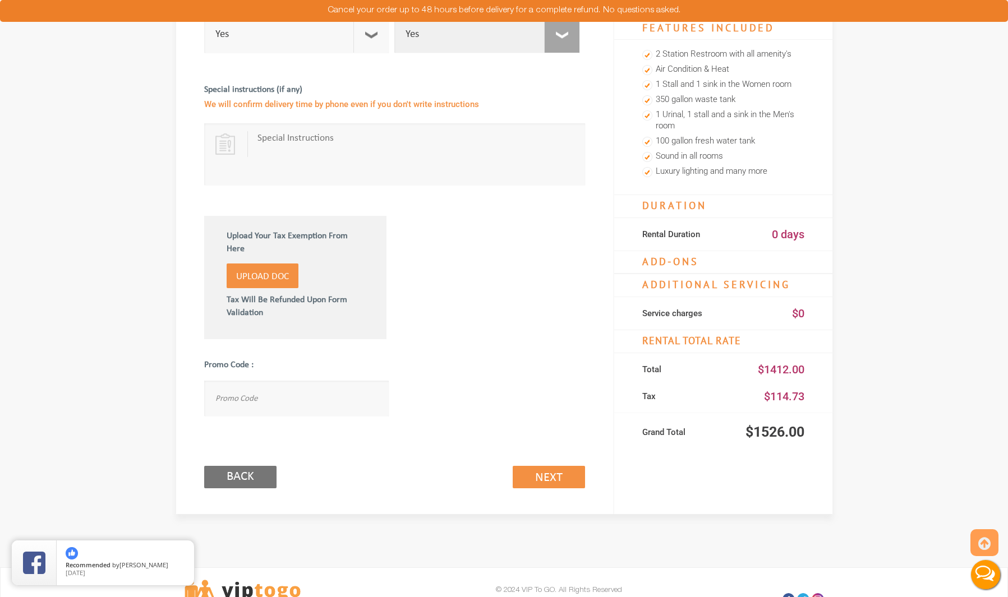
scroll to position [283, 0]
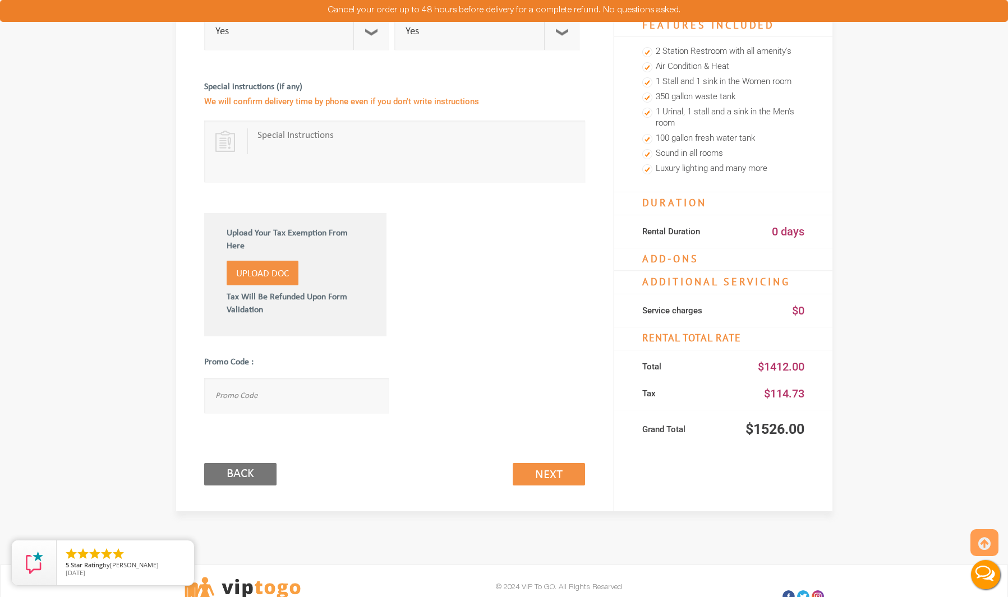
click at [460, 306] on div at bounding box center [394, 146] width 381 height 393
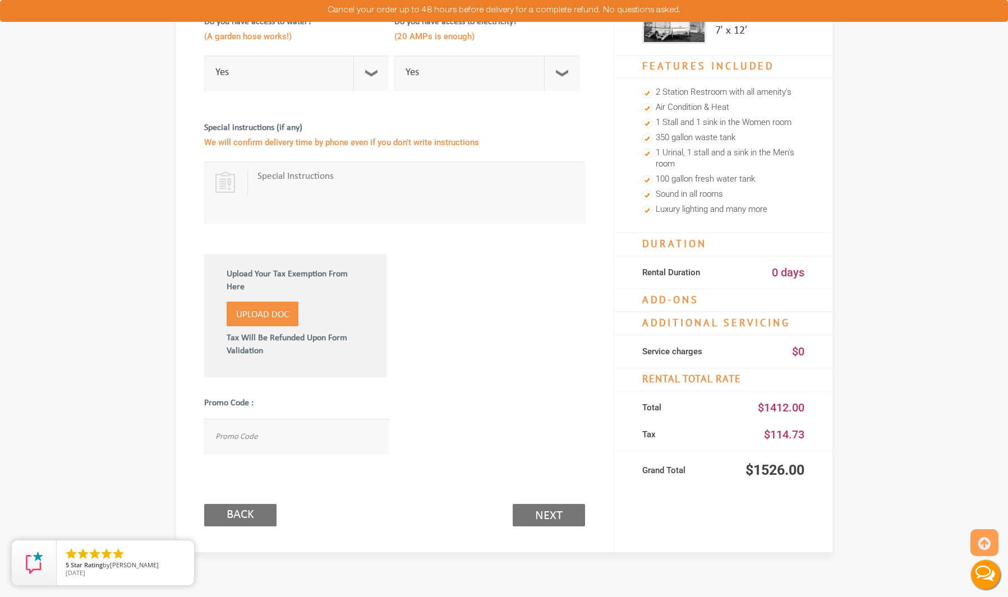
scroll to position [242, 0]
click at [532, 514] on link "Next (2/3)" at bounding box center [549, 516] width 72 height 22
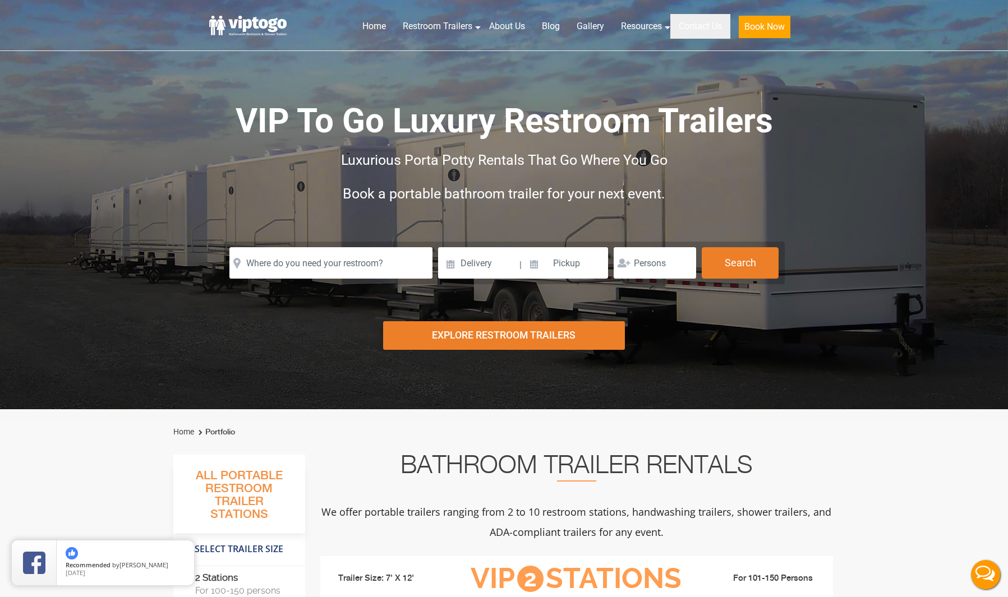
click at [707, 28] on link "Contact Us" at bounding box center [700, 26] width 60 height 25
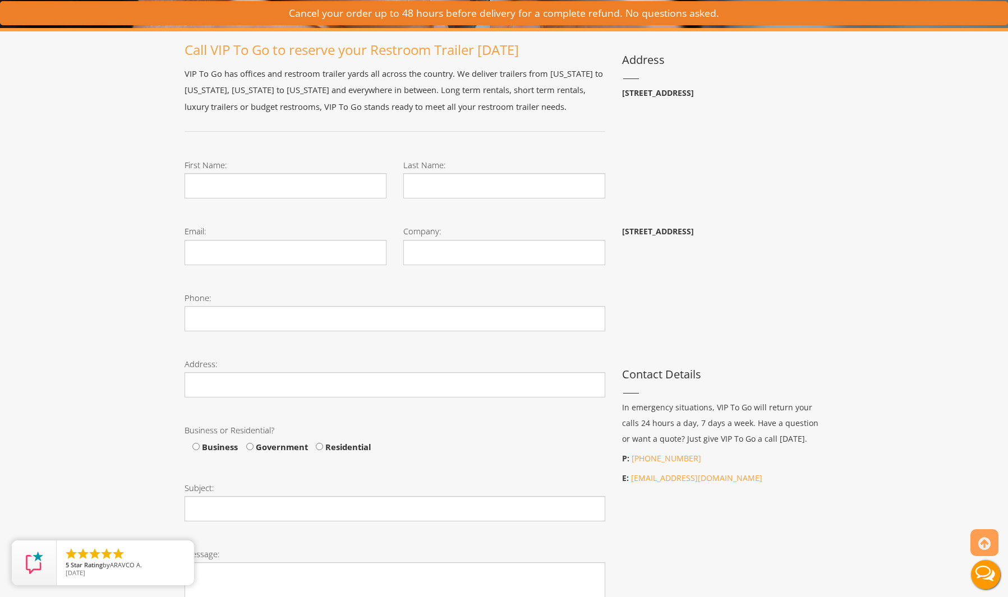
scroll to position [187, 0]
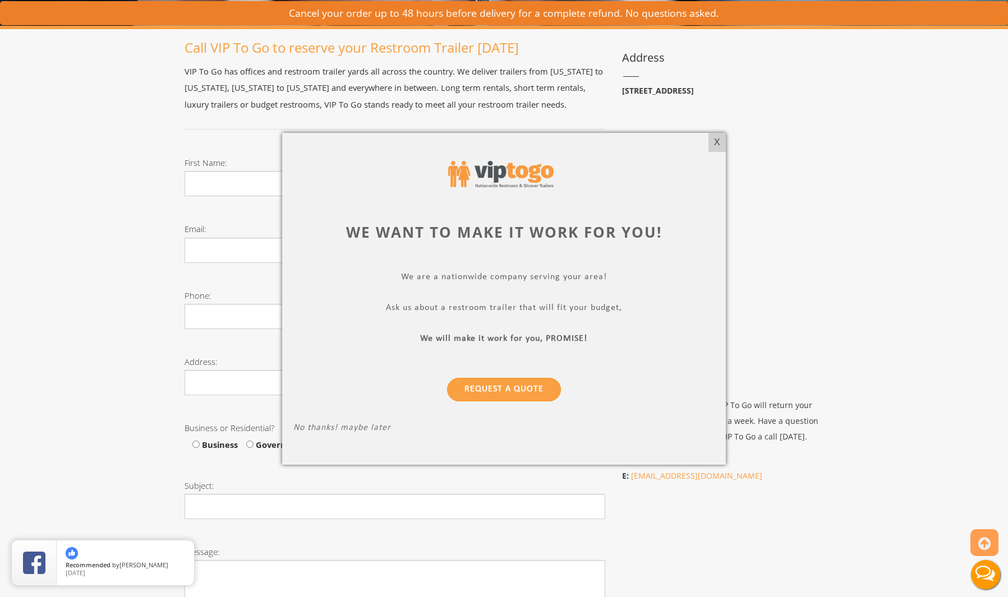
click at [715, 144] on div "X" at bounding box center [716, 142] width 17 height 19
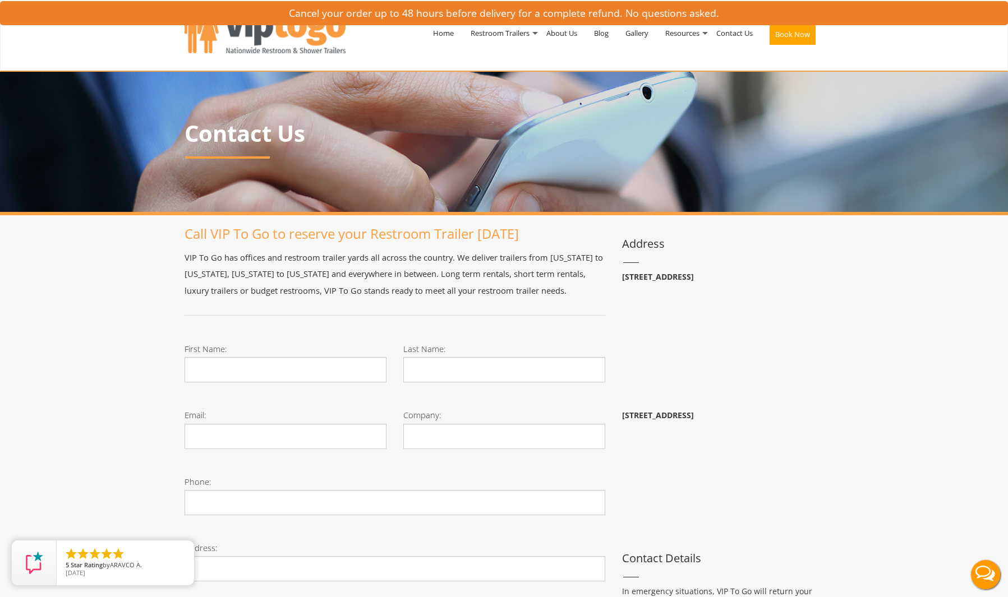
scroll to position [0, 0]
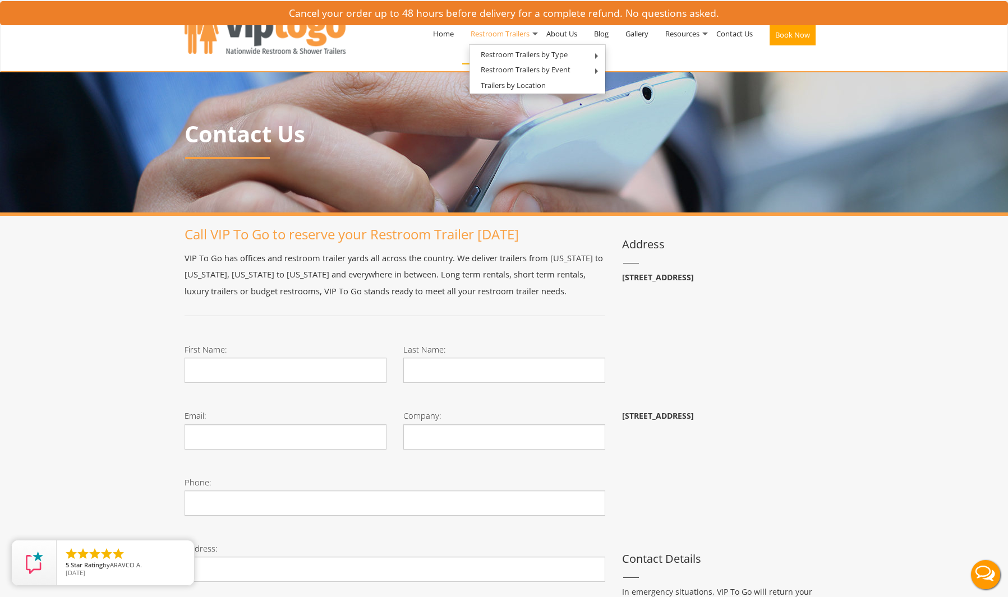
click at [522, 36] on link "Restroom Trailers" at bounding box center [500, 33] width 76 height 58
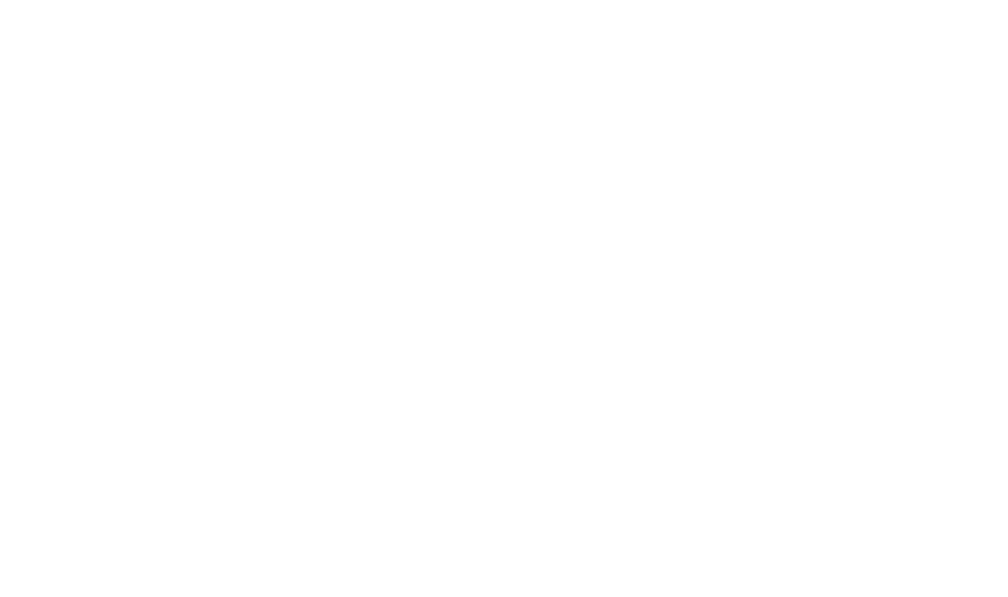
click at [515, 49] on link "About Us" at bounding box center [487, 34] width 55 height 44
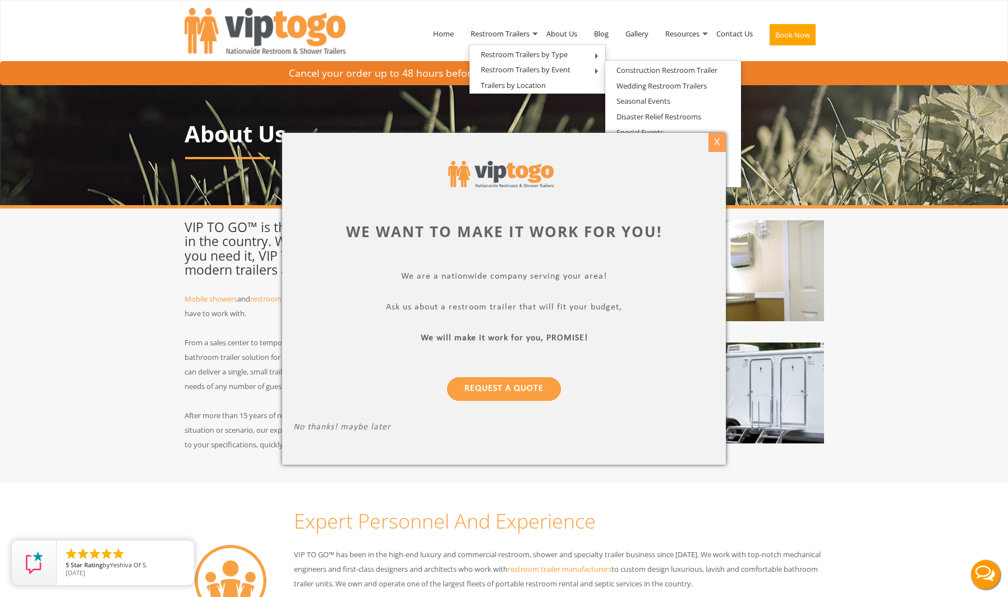
click at [717, 142] on div "X" at bounding box center [716, 142] width 17 height 19
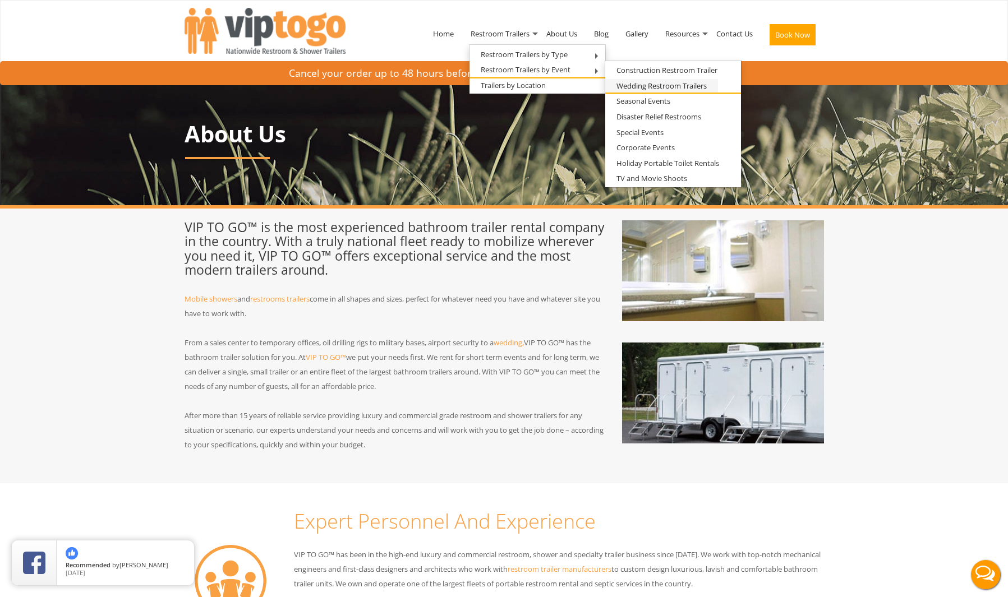
click at [662, 86] on link "Wedding Restroom Trailers" at bounding box center [661, 86] width 113 height 14
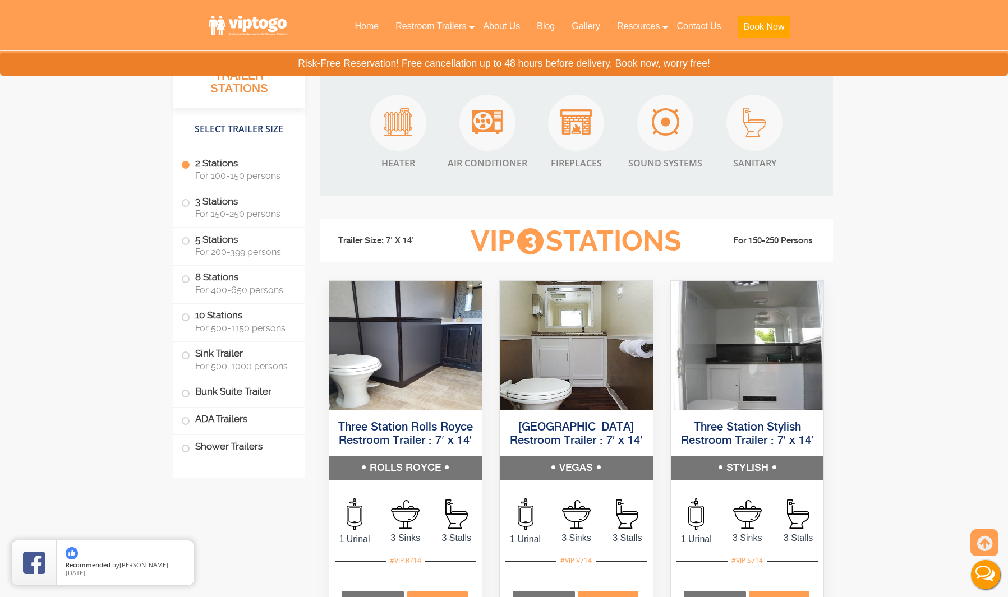
scroll to position [1681, 0]
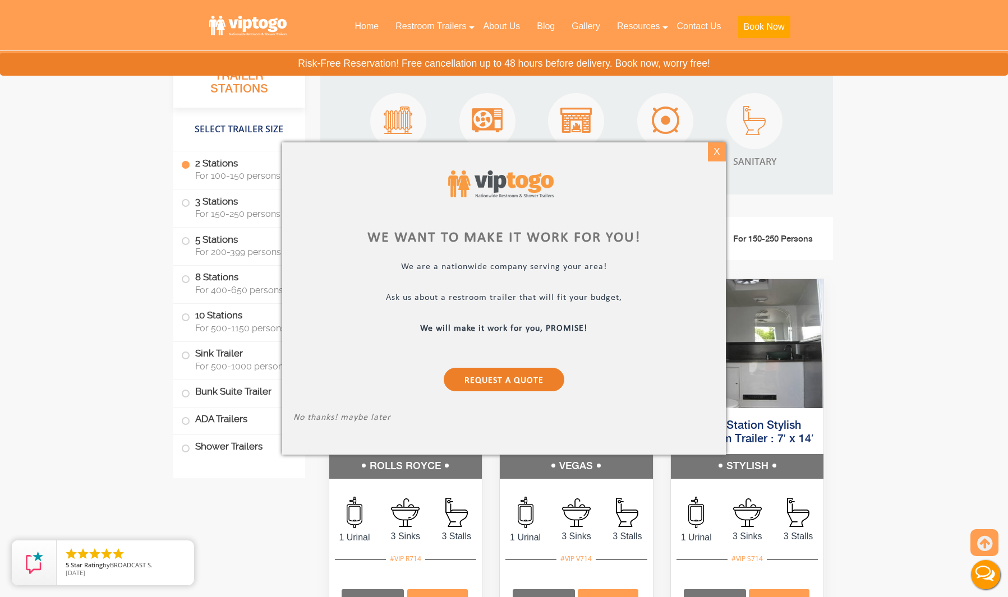
click at [721, 154] on div "X" at bounding box center [716, 151] width 17 height 19
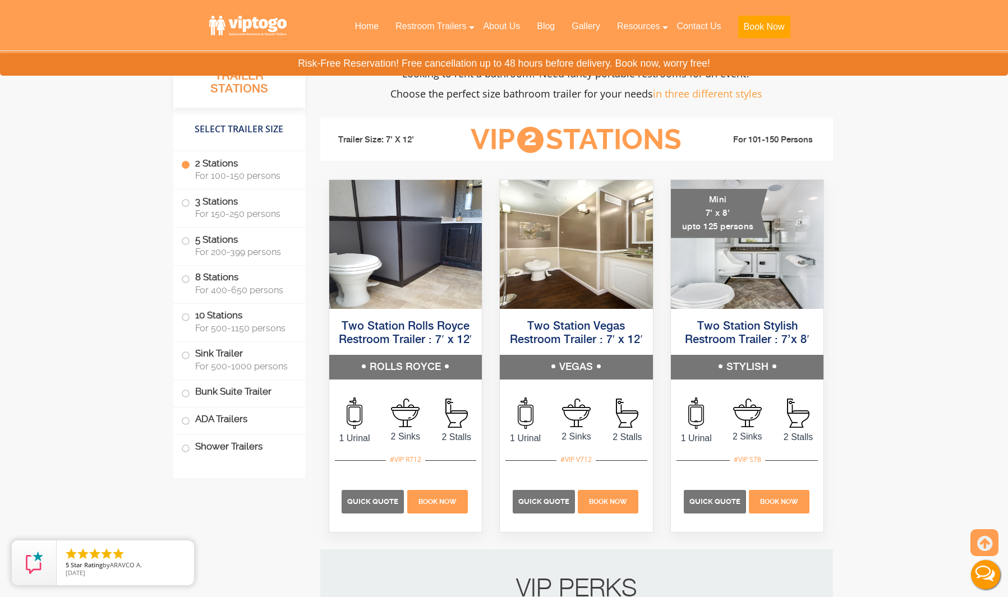
scroll to position [1051, 0]
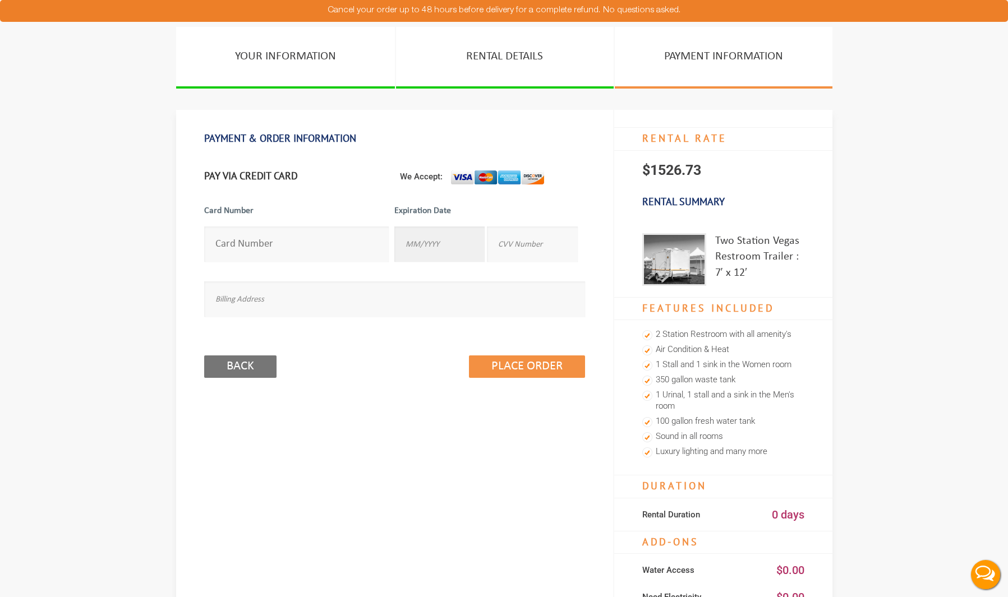
click at [426, 244] on input "text" at bounding box center [439, 244] width 90 height 35
click at [312, 248] on input "number" at bounding box center [296, 244] width 185 height 35
click at [288, 246] on input "number" at bounding box center [296, 244] width 185 height 35
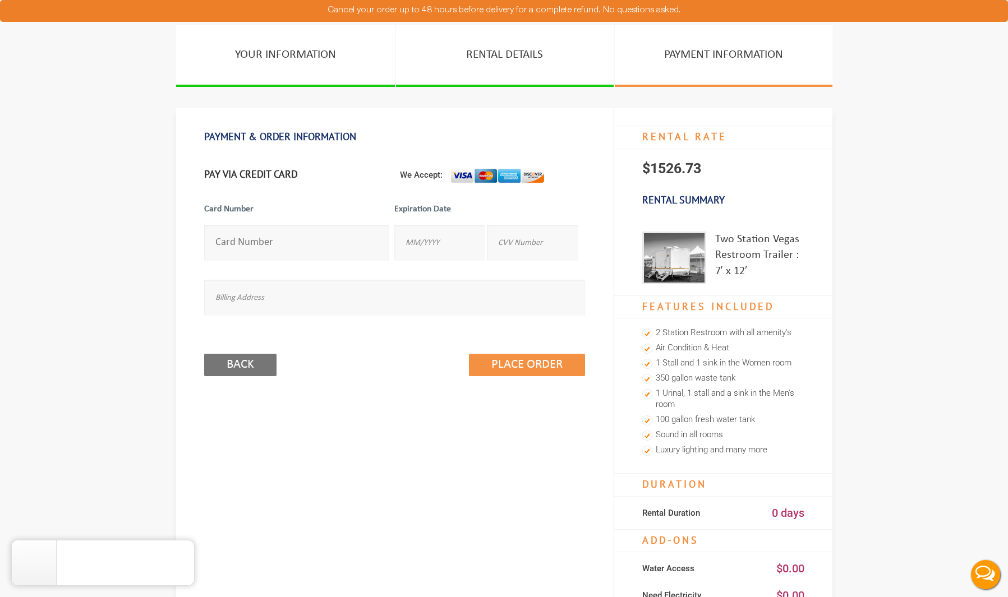
scroll to position [2, 0]
click at [322, 479] on div "PAYMENT & ORDER INFORMATION Free Cancellation WITHIN 24HR To pay using your Pay…" at bounding box center [394, 454] width 437 height 692
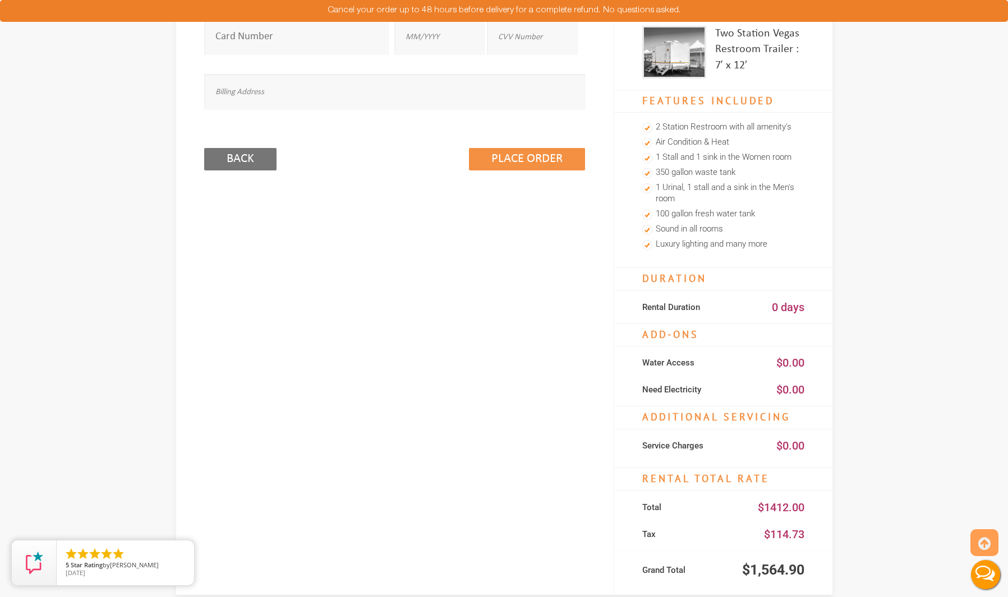
scroll to position [209, 0]
